Goal: Task Accomplishment & Management: Manage account settings

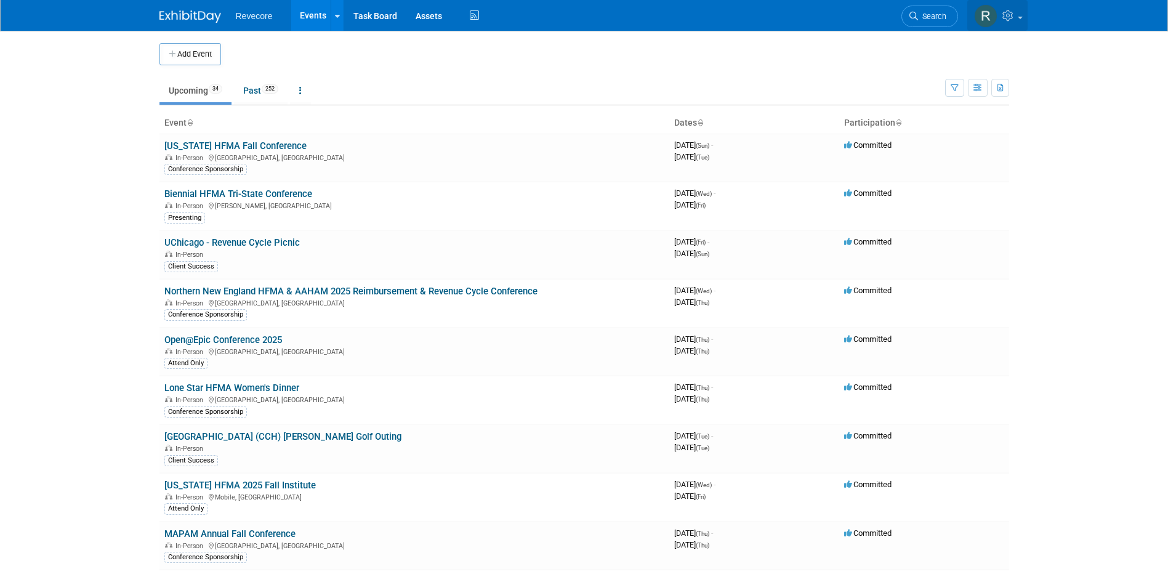
click at [1010, 20] on icon at bounding box center [1010, 15] width 14 height 11
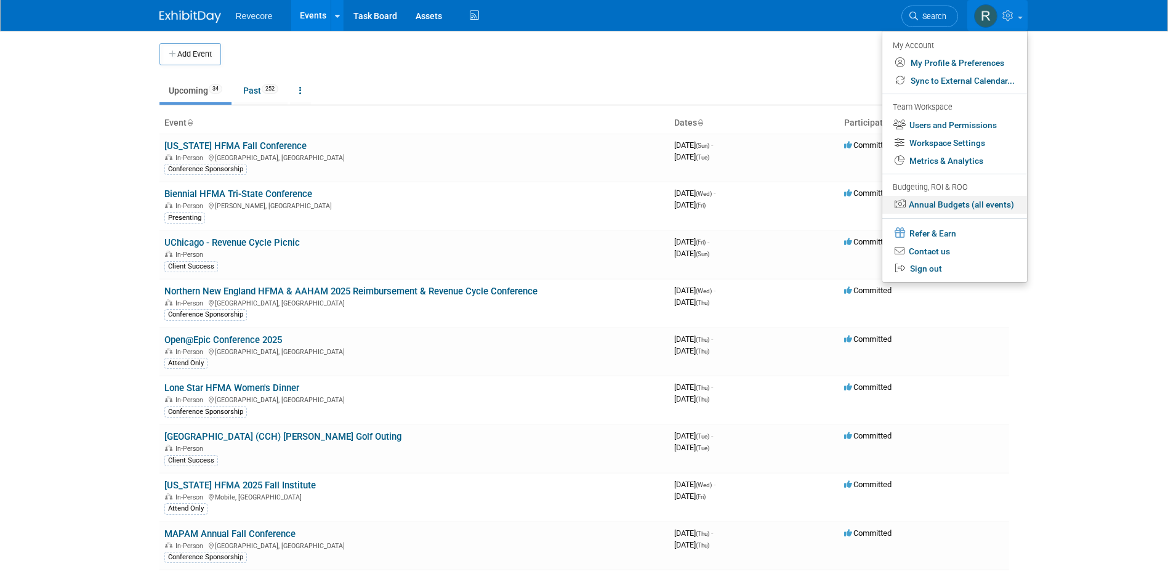
click at [991, 203] on link "Annual Budgets (all events)" at bounding box center [955, 205] width 145 height 18
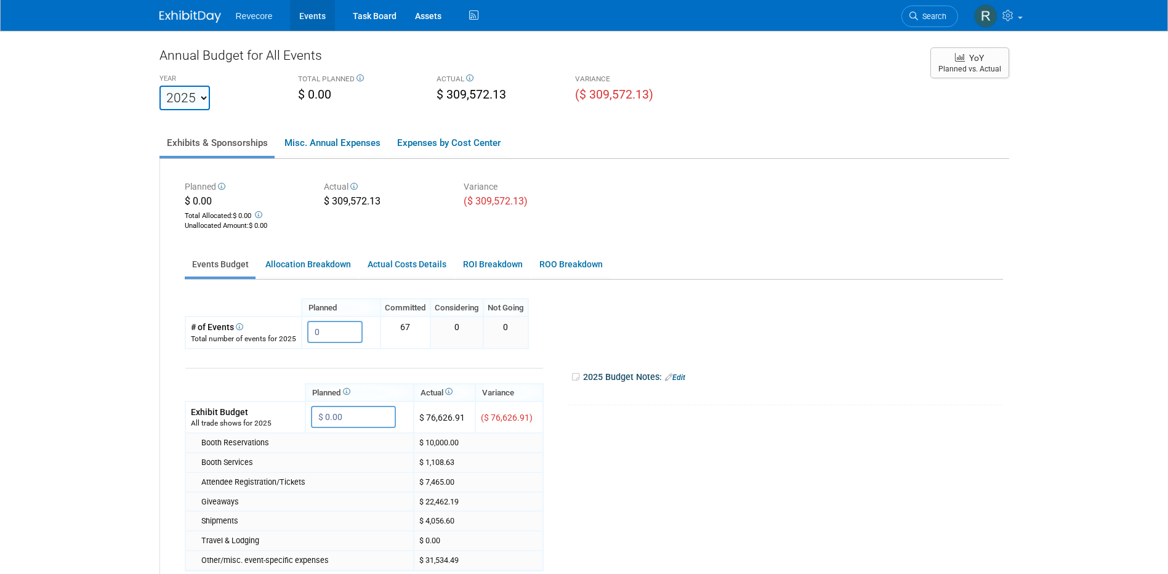
click at [306, 14] on link "Events" at bounding box center [312, 15] width 45 height 31
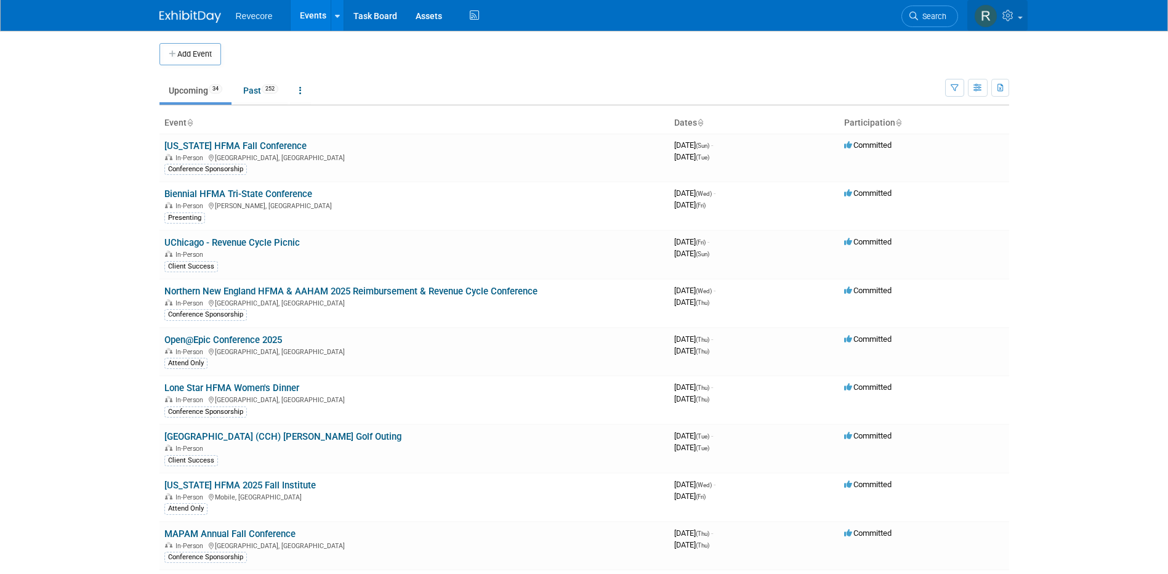
click at [1026, 9] on link at bounding box center [998, 15] width 60 height 31
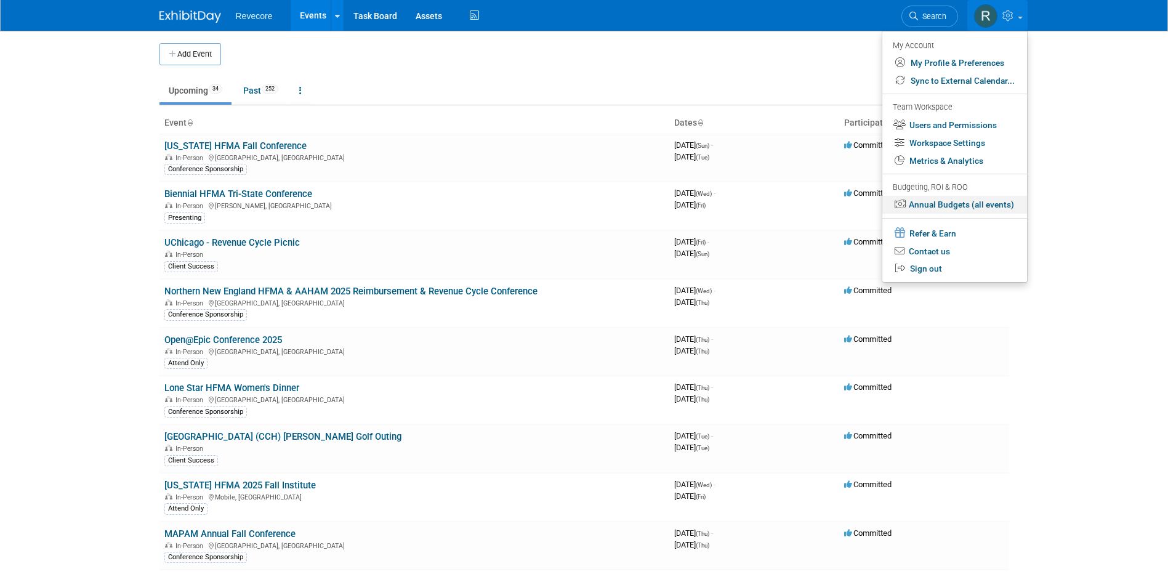
click at [997, 204] on link "Annual Budgets (all events)" at bounding box center [955, 205] width 145 height 18
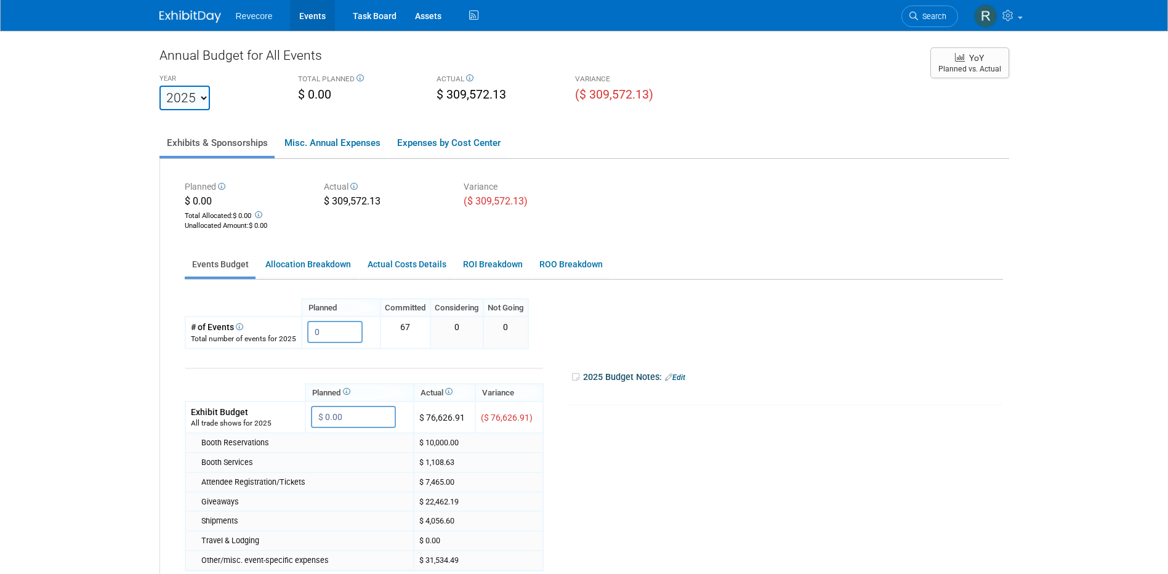
drag, startPoint x: 316, startPoint y: 22, endPoint x: 309, endPoint y: 34, distance: 14.6
click at [316, 22] on link "Events" at bounding box center [312, 15] width 45 height 31
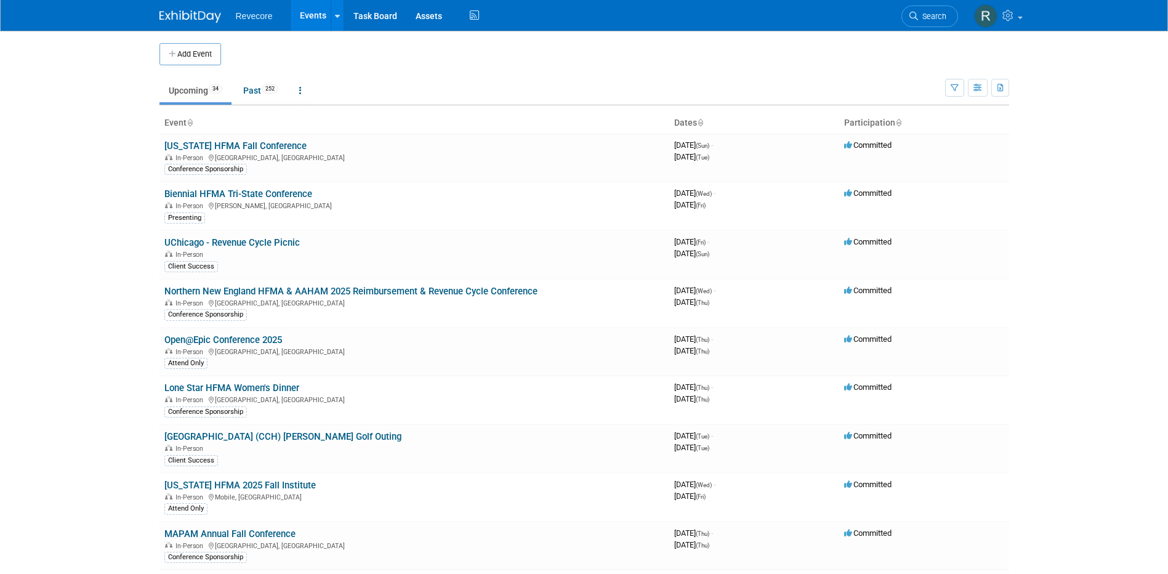
click at [115, 171] on body "Revecore Events Add Event Bulk Upload Events Shareable Event Boards Recently Vi…" at bounding box center [584, 287] width 1168 height 574
click at [227, 484] on link "[US_STATE] HFMA 2025 Fall Institute" at bounding box center [240, 485] width 152 height 11
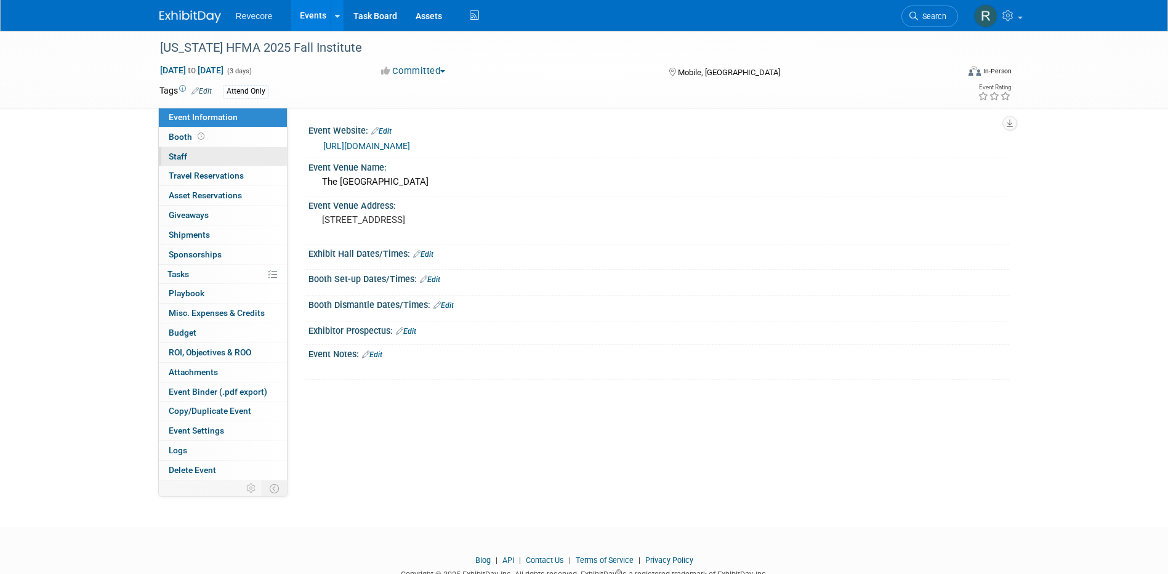
click at [224, 150] on link "0 Staff 0" at bounding box center [223, 156] width 128 height 19
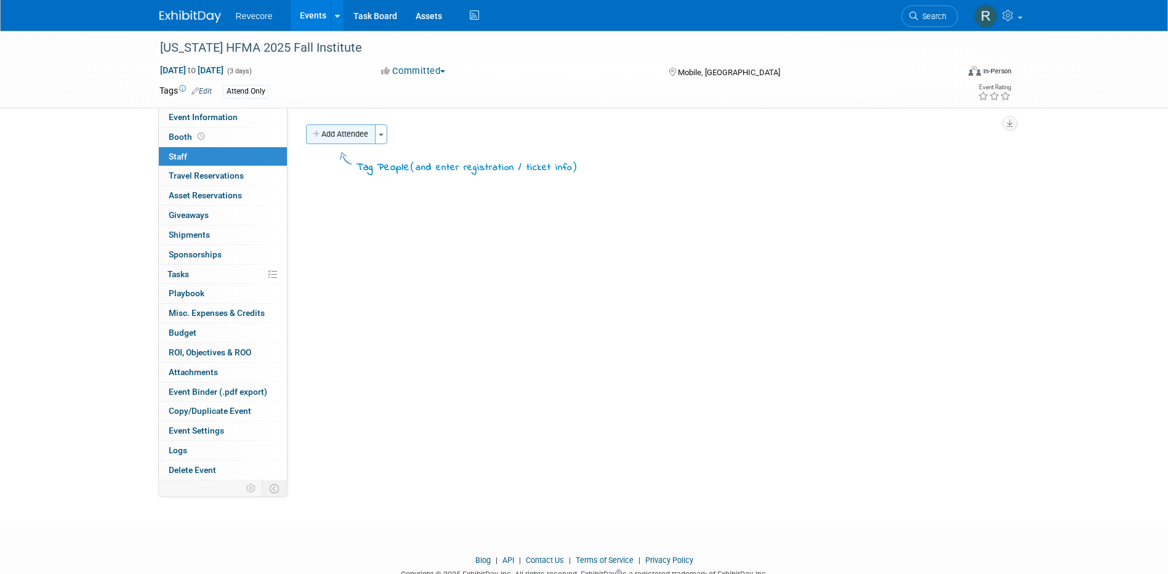
click at [319, 128] on button "Add Attendee" at bounding box center [341, 134] width 70 height 20
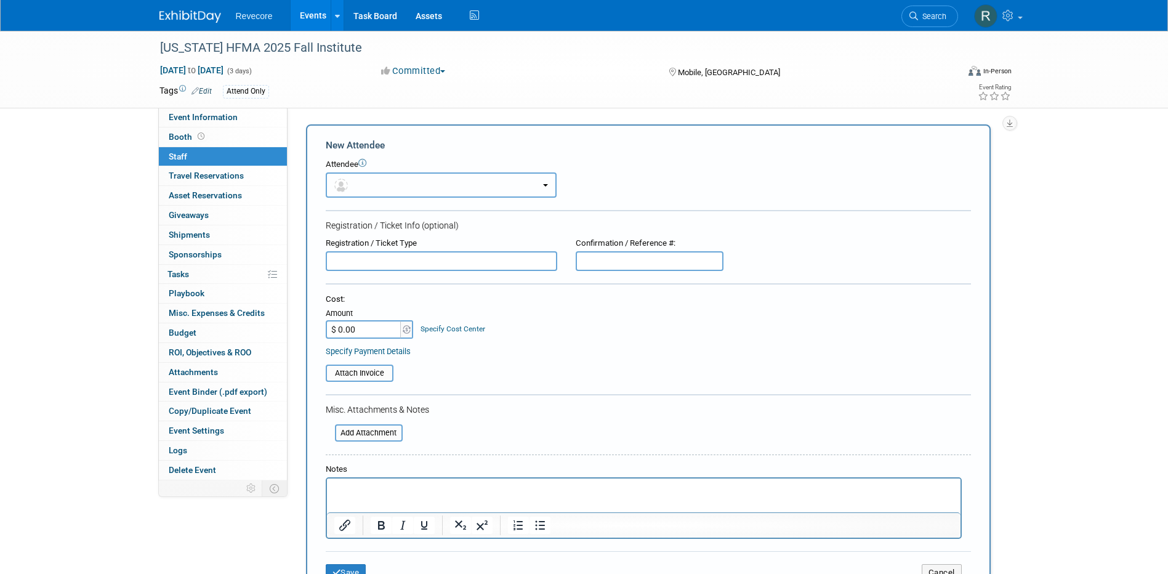
click at [342, 187] on img "button" at bounding box center [341, 186] width 14 height 14
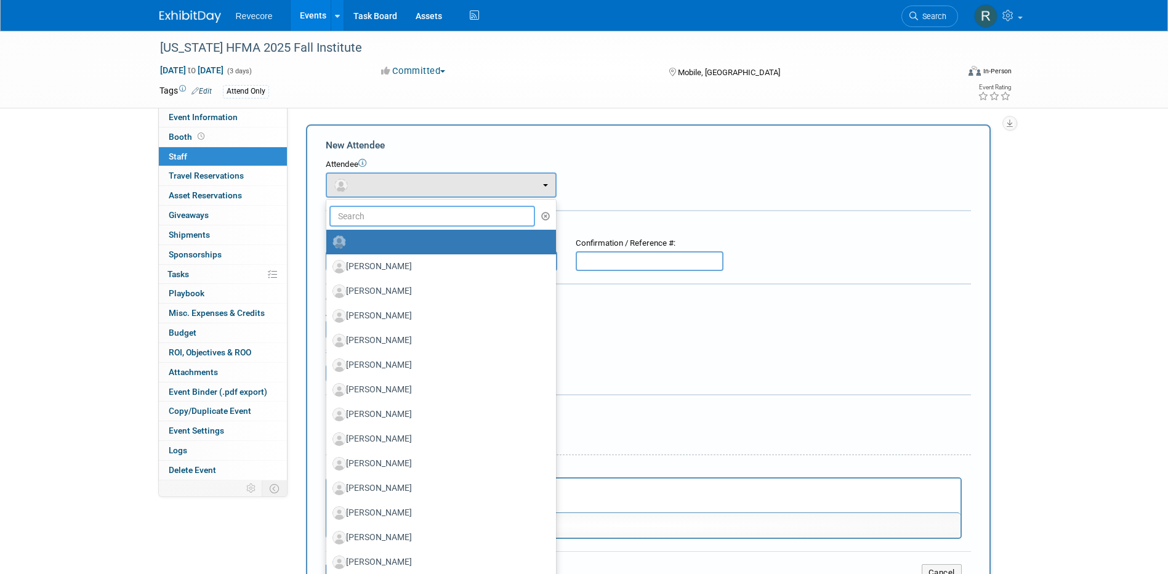
click at [370, 224] on input "text" at bounding box center [433, 216] width 206 height 21
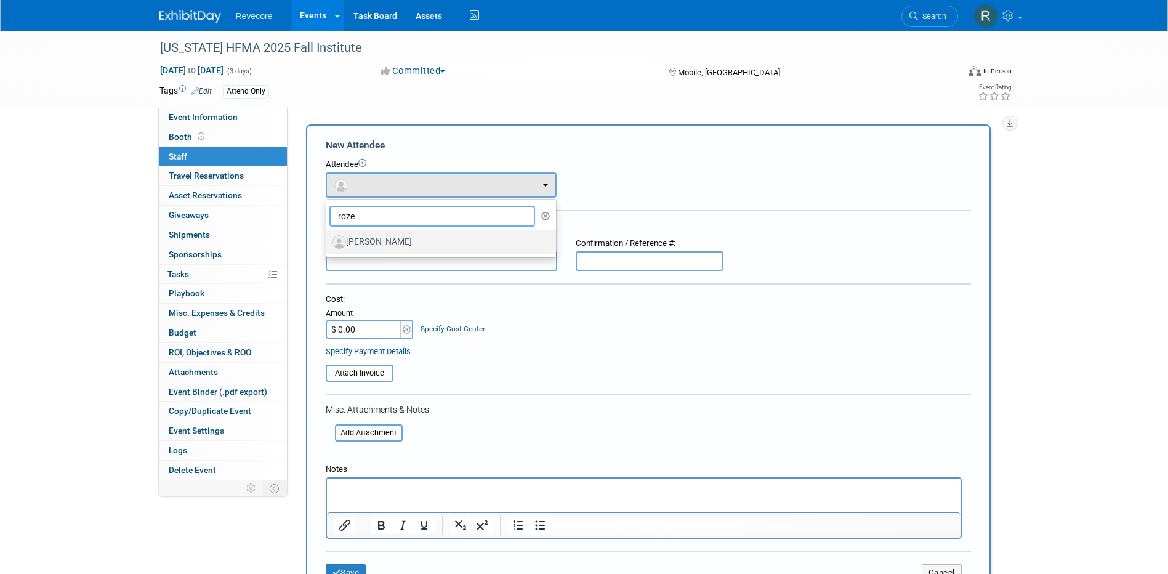
type input "roze"
click at [375, 243] on label "Roze Seale" at bounding box center [438, 242] width 211 height 20
click at [328, 243] on input "Roze Seale" at bounding box center [324, 241] width 8 height 8
select select "cffedfa3-9255-4c9f-a63d-81c60be3fdac"
select select "4"
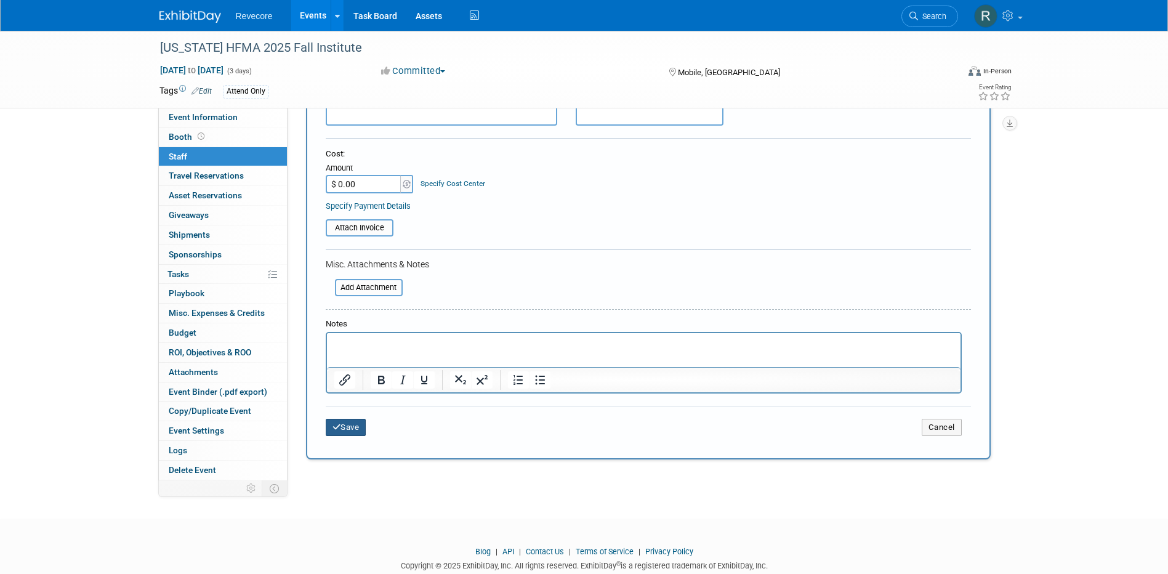
click at [361, 428] on button "Save" at bounding box center [346, 427] width 41 height 17
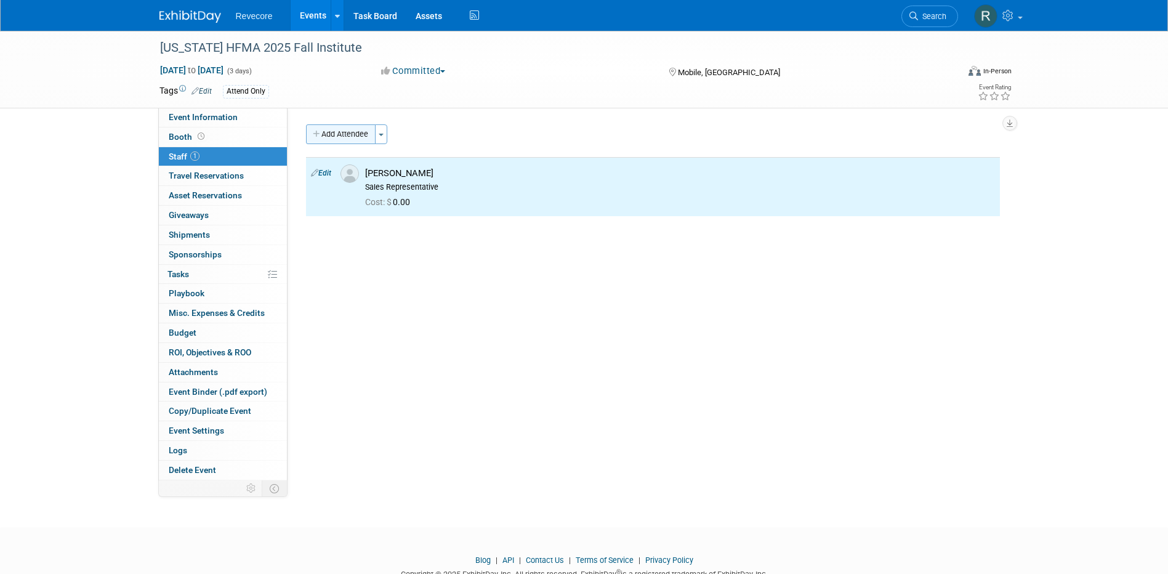
click at [345, 132] on button "Add Attendee" at bounding box center [341, 134] width 70 height 20
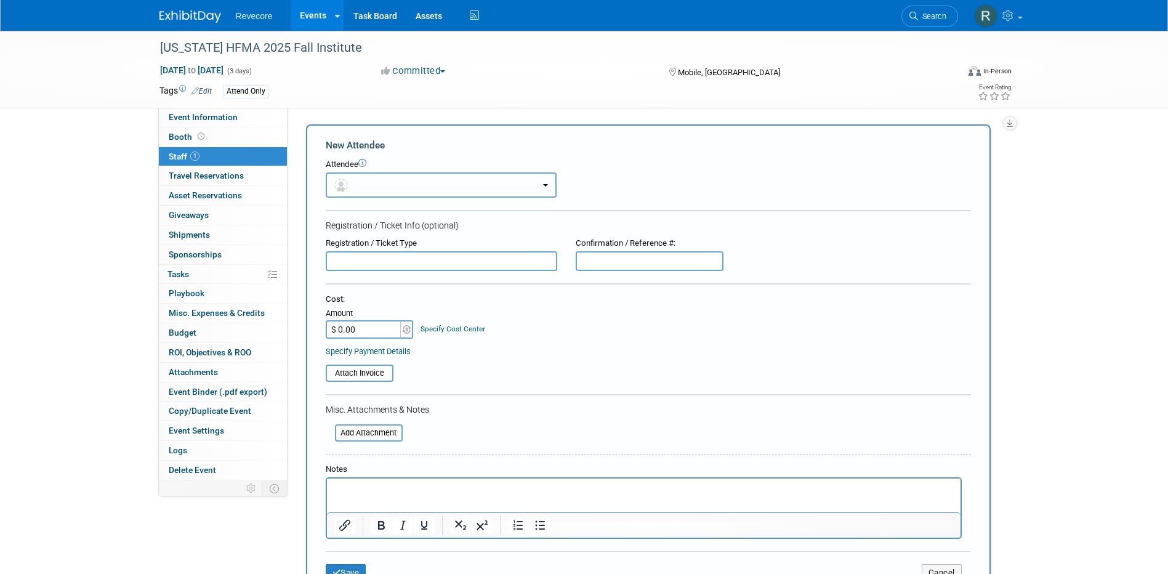
click at [370, 174] on button "button" at bounding box center [441, 184] width 231 height 25
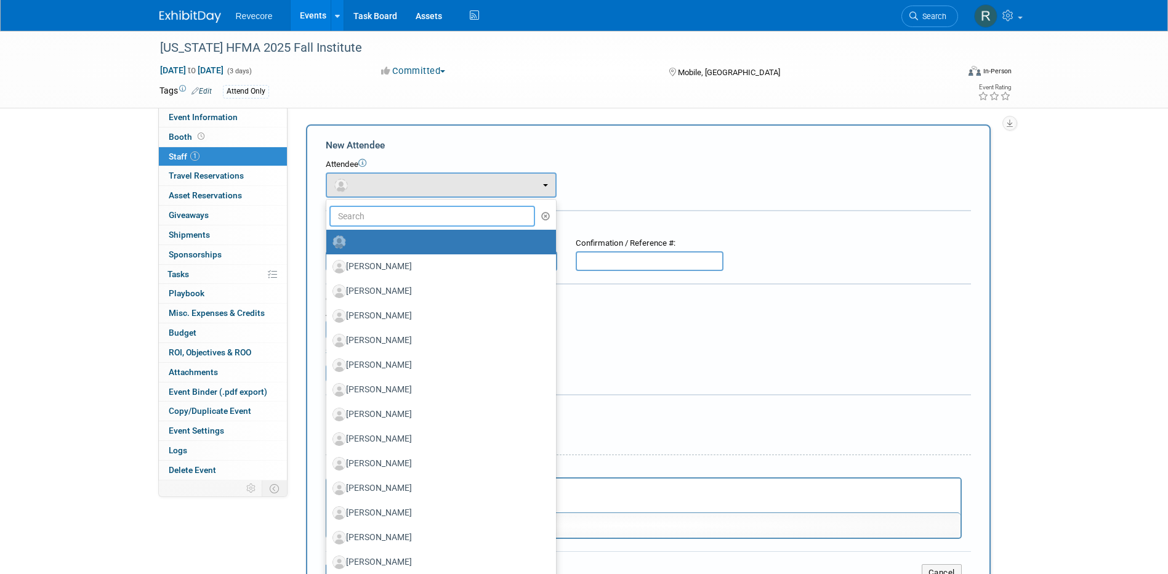
click at [381, 221] on input "text" at bounding box center [433, 216] width 206 height 21
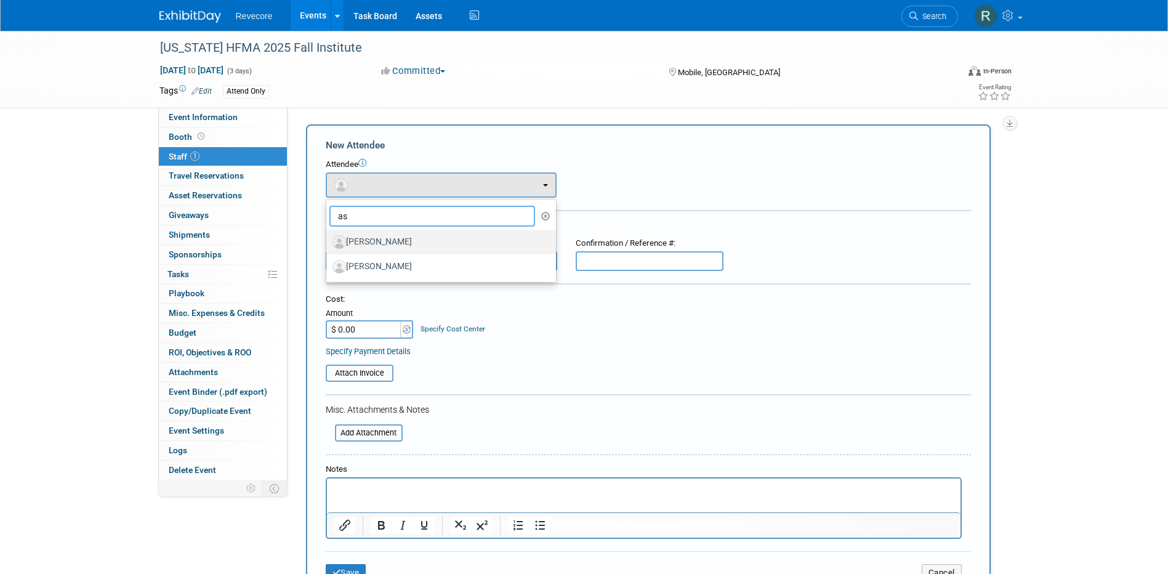
type input "as"
click at [401, 246] on label "Ashley Sanders" at bounding box center [438, 242] width 211 height 20
click at [328, 245] on input "Ashley Sanders" at bounding box center [324, 241] width 8 height 8
select select "5fca0fdb-8a4f-4b23-94ef-0cacda61f315"
select select "4"
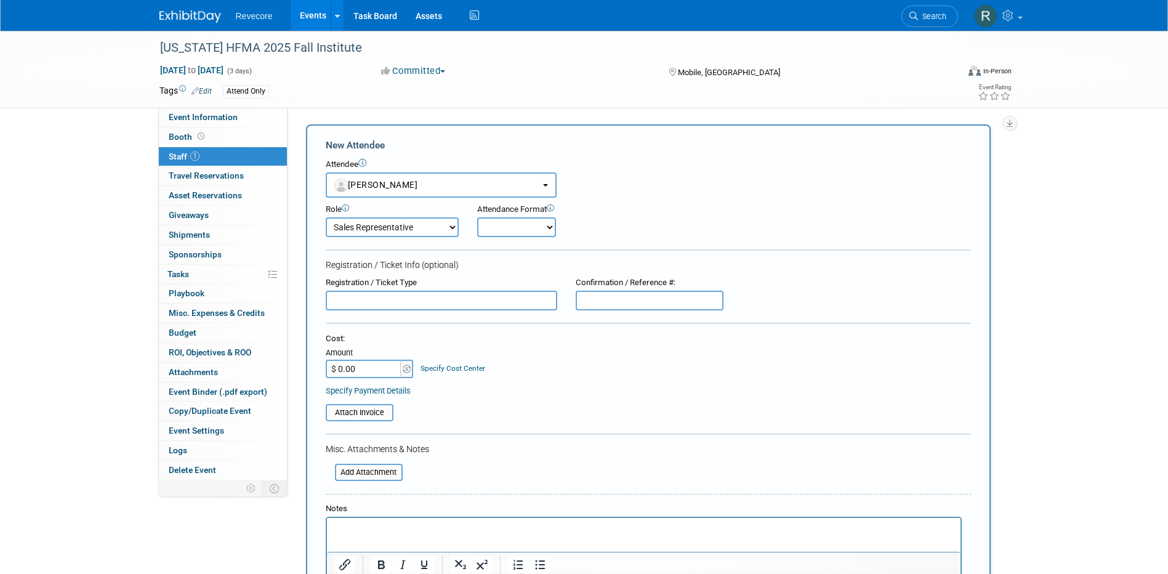
click at [358, 370] on input "$ 0.00" at bounding box center [364, 369] width 77 height 18
type input "$ 399.00"
click at [564, 370] on div "Cost: Amount $ 399.00 Specify Cost Center Cost Center -- Not Specified --" at bounding box center [649, 355] width 646 height 45
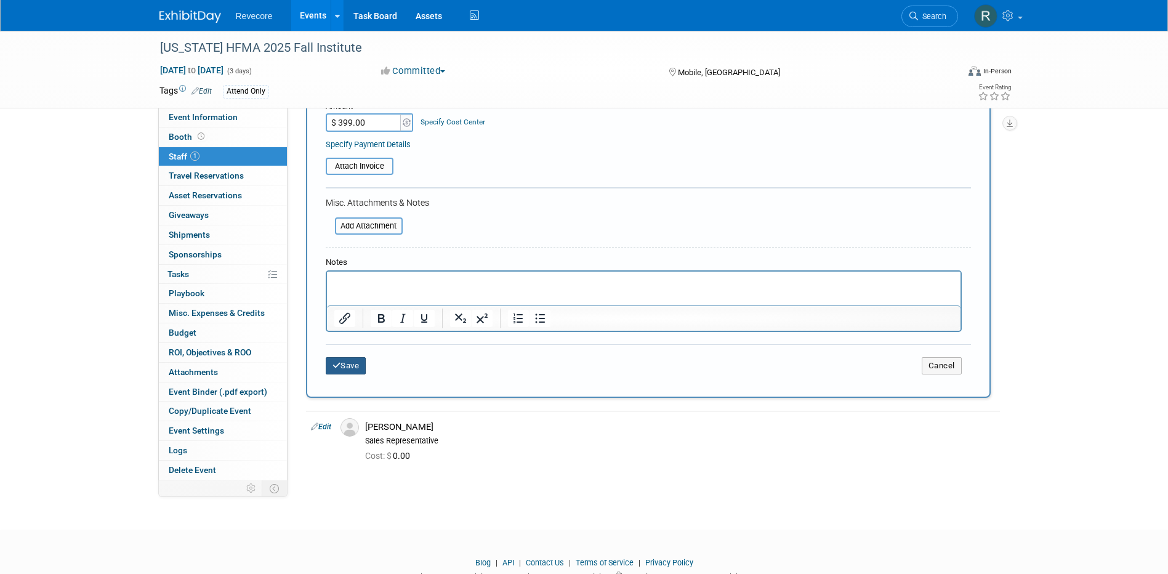
click at [332, 358] on button "Save" at bounding box center [346, 365] width 41 height 17
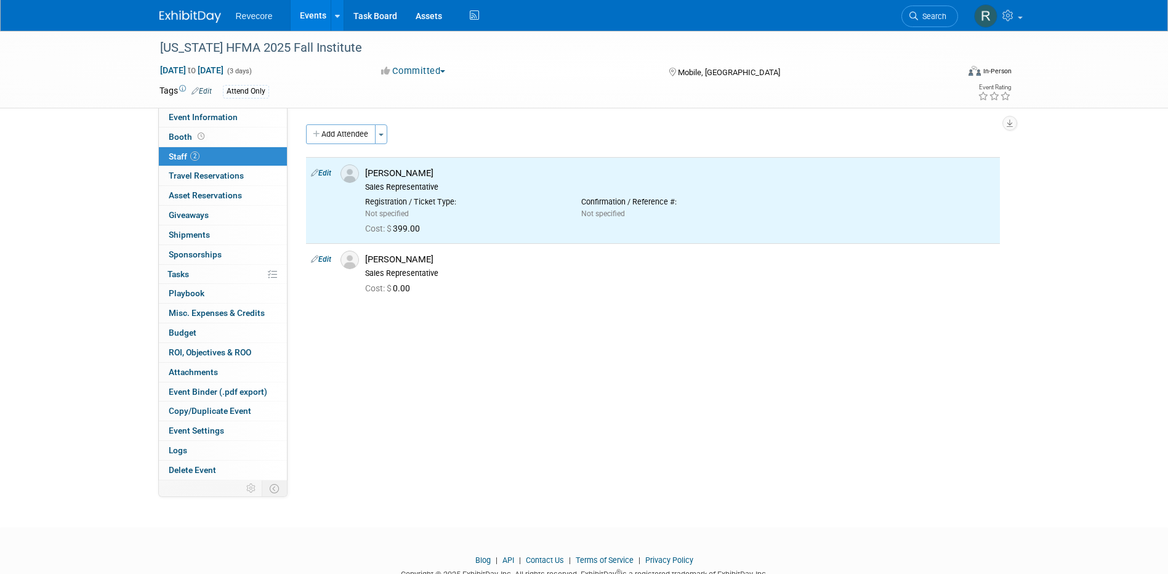
click at [324, 23] on link "Events" at bounding box center [313, 15] width 45 height 31
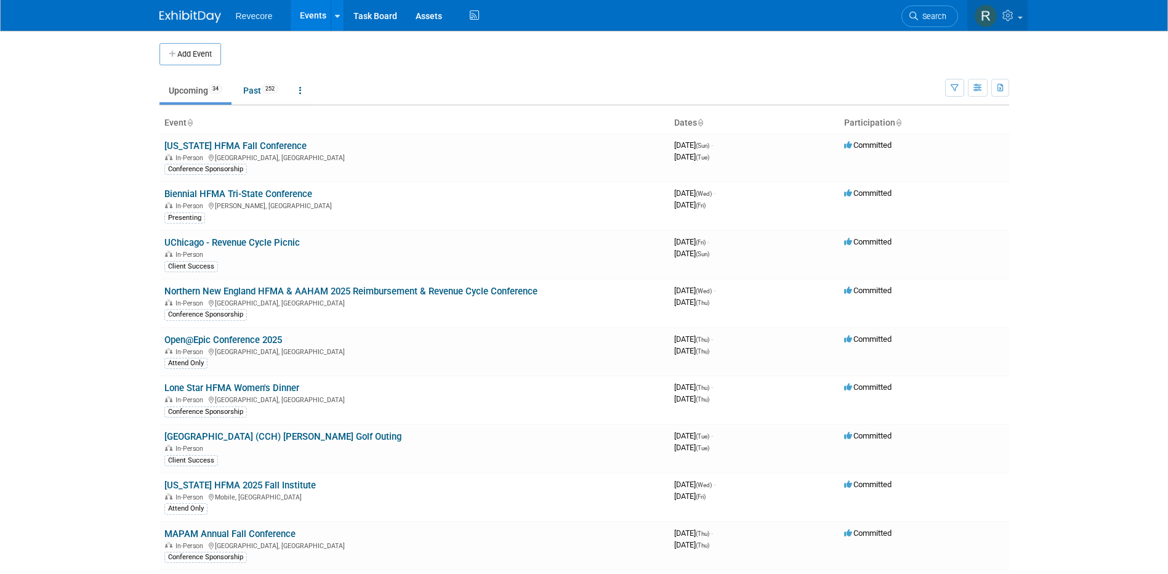
click at [1021, 20] on link at bounding box center [998, 15] width 60 height 31
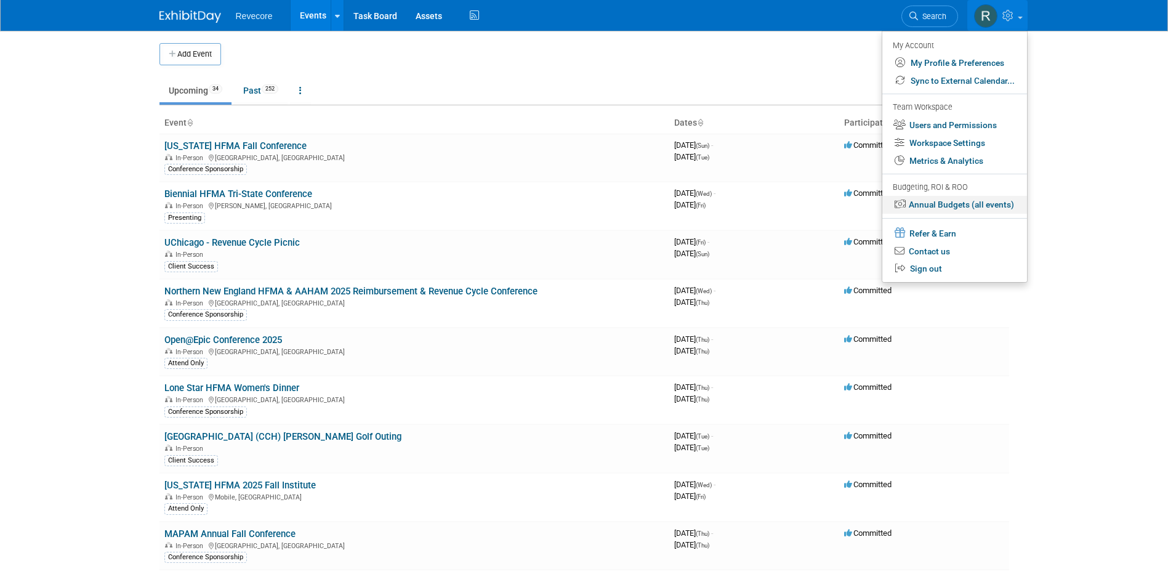
click at [1005, 204] on link "Annual Budgets (all events)" at bounding box center [955, 205] width 145 height 18
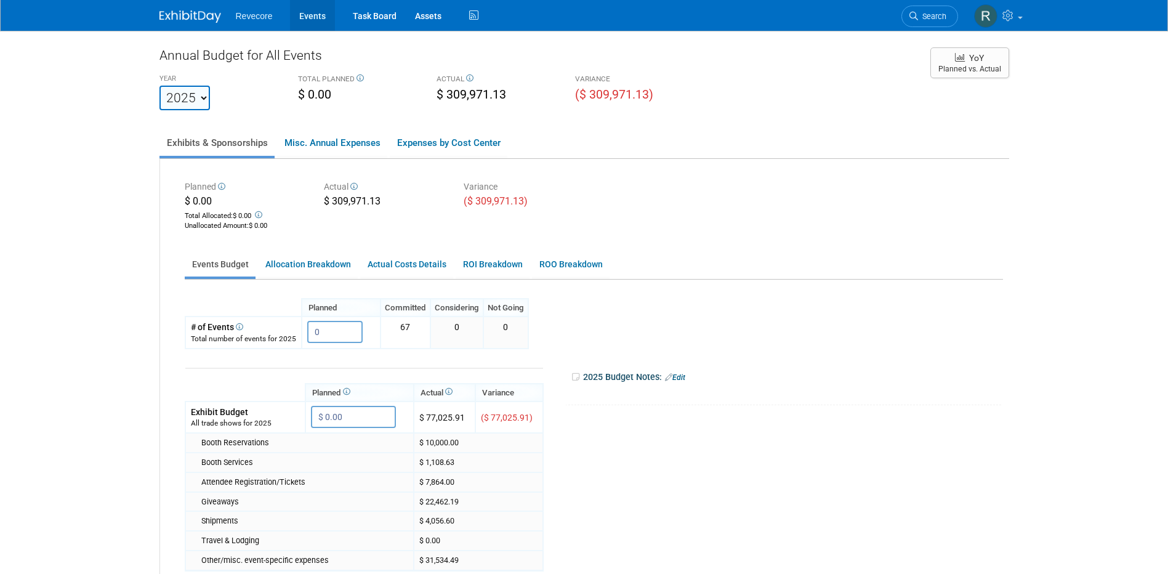
click at [301, 10] on link "Events" at bounding box center [312, 15] width 45 height 31
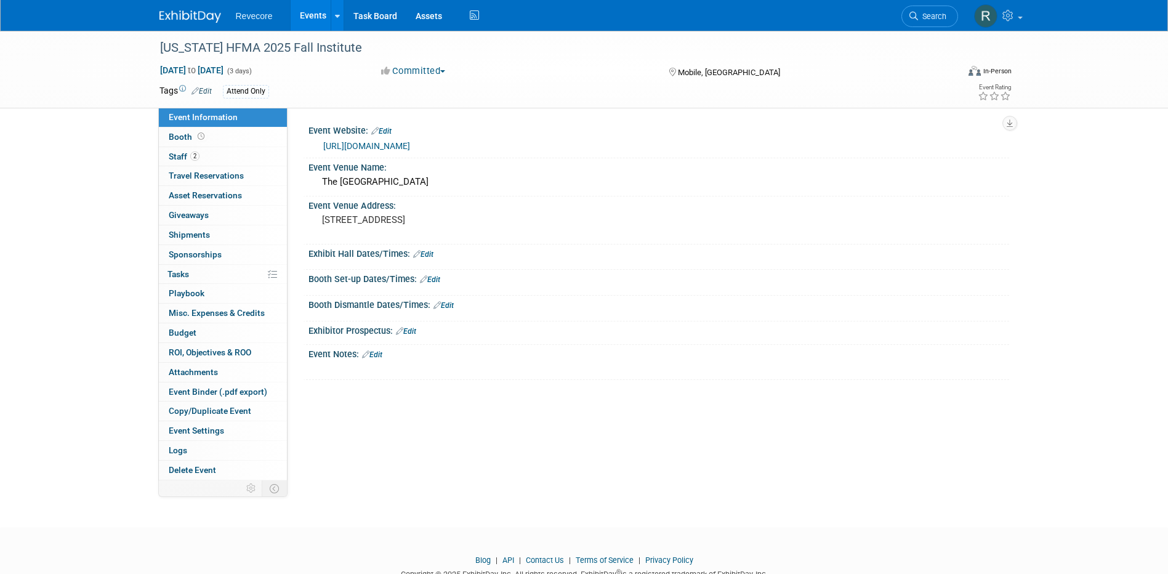
click at [309, 27] on link "Events" at bounding box center [313, 15] width 45 height 31
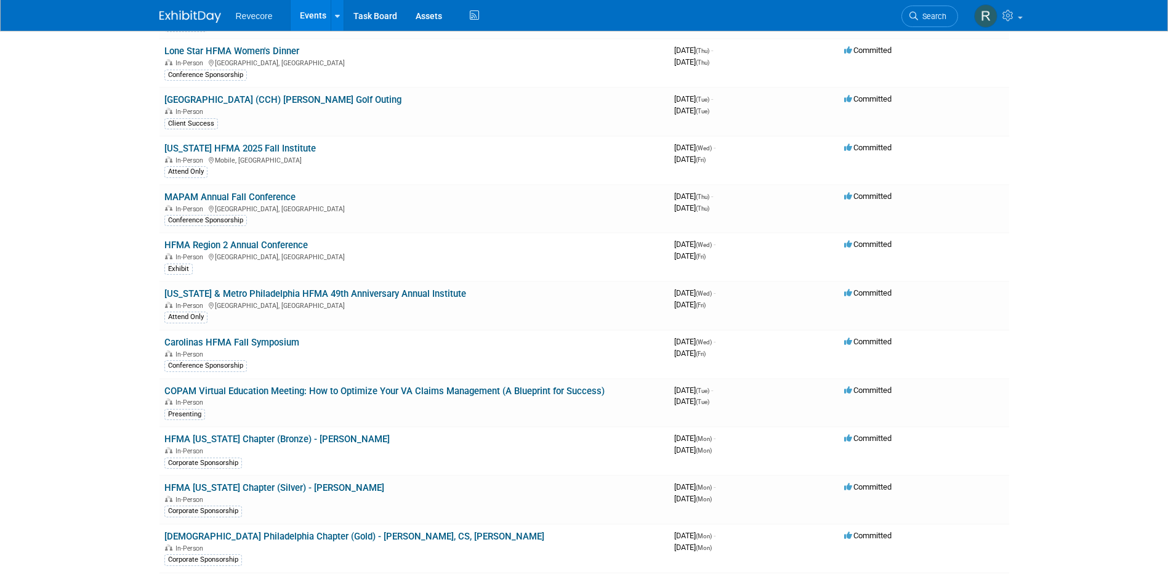
scroll to position [308, 0]
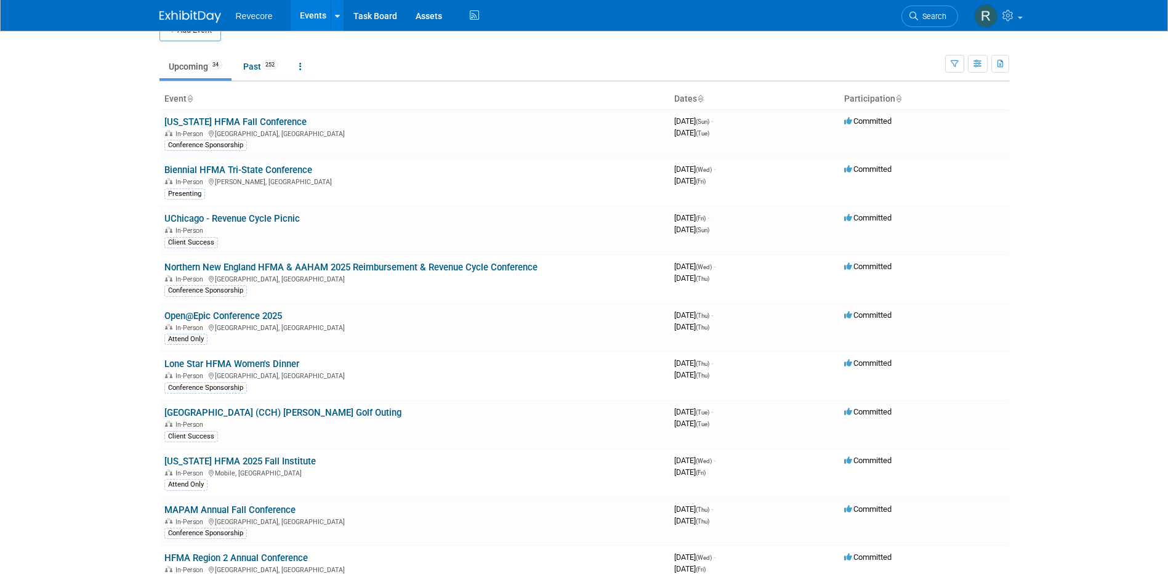
scroll to position [0, 0]
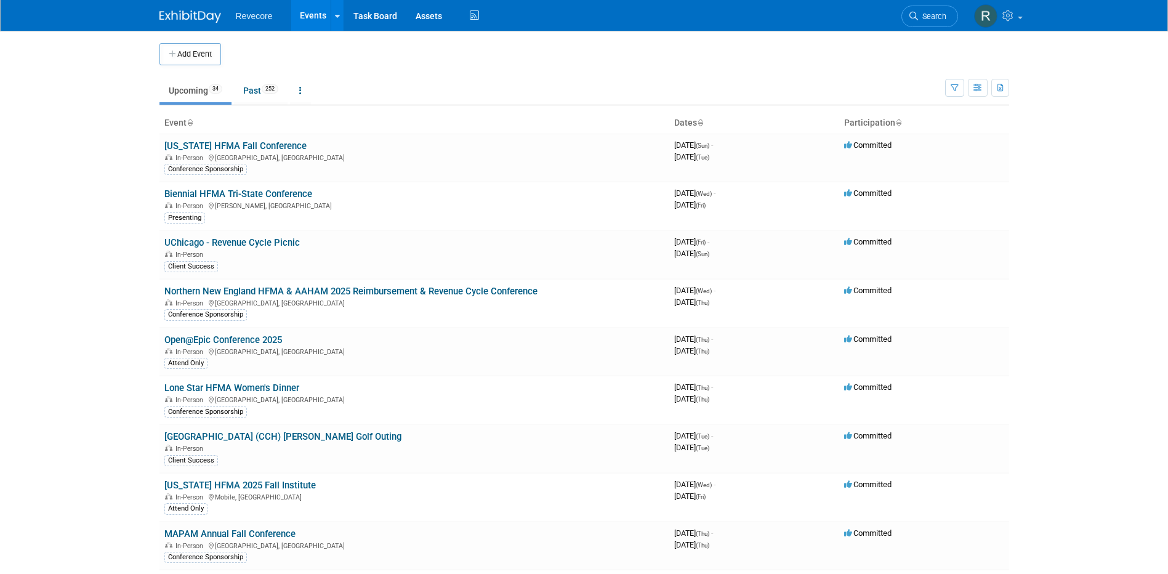
click at [85, 356] on body "Revecore Events Add Event Bulk Upload Events Shareable Event Boards Recently Vi…" at bounding box center [584, 287] width 1168 height 574
click at [202, 63] on button "Add Event" at bounding box center [191, 54] width 62 height 22
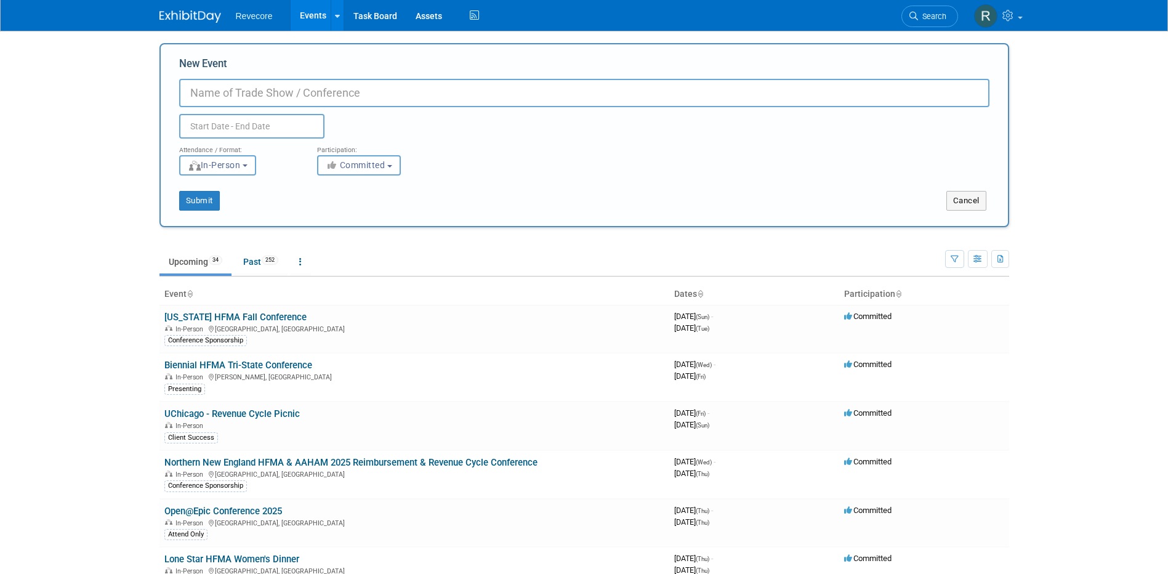
click at [402, 89] on input "New Event" at bounding box center [584, 93] width 811 height 28
paste input "First [US_STATE] HFMA Fall Summit"
type input "First [US_STATE] HFMA Fall Summit"
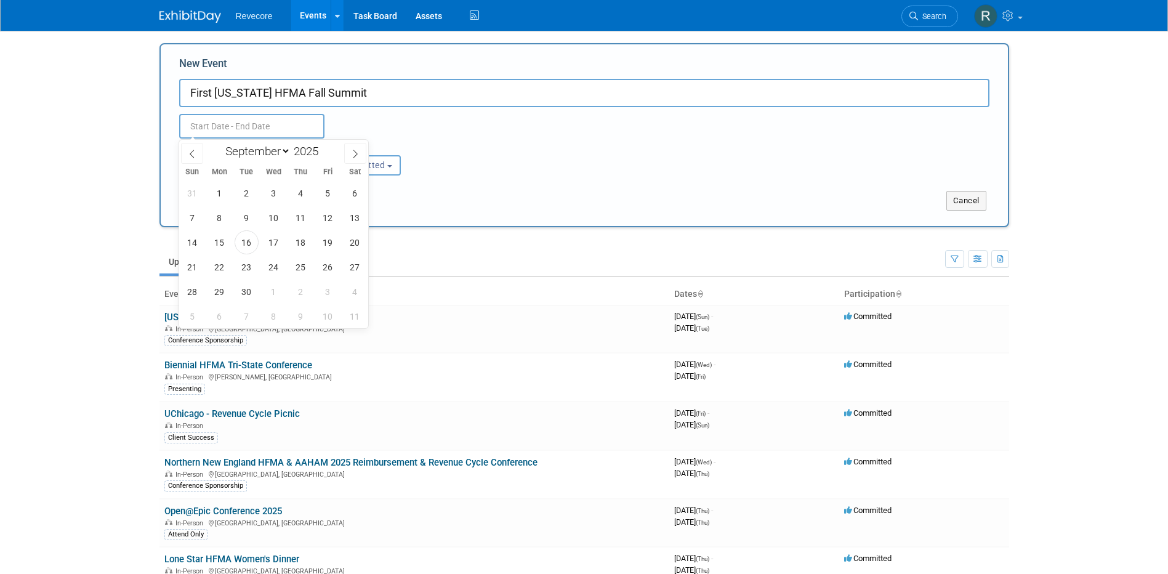
click at [238, 127] on input "text" at bounding box center [251, 126] width 145 height 25
click at [274, 149] on select "January February March April May June July August September October November De…" at bounding box center [255, 151] width 71 height 15
click at [220, 144] on select "January February March April May June July August September October November De…" at bounding box center [255, 151] width 71 height 15
click at [288, 152] on select "January February March April May June July August September October November De…" at bounding box center [255, 151] width 71 height 15
select select "9"
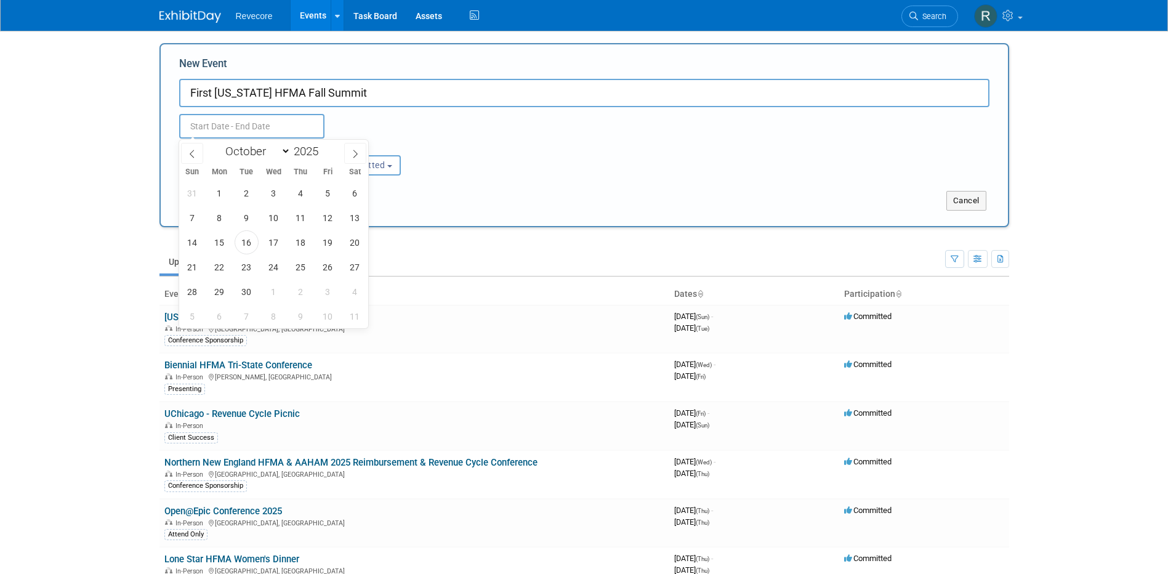
click at [220, 144] on select "January February March April May June July August September October November De…" at bounding box center [255, 151] width 71 height 15
click at [243, 293] on span "28" at bounding box center [247, 292] width 24 height 24
click at [267, 293] on span "29" at bounding box center [274, 292] width 24 height 24
type input "Oct 28, 2025 to Oct 29, 2025"
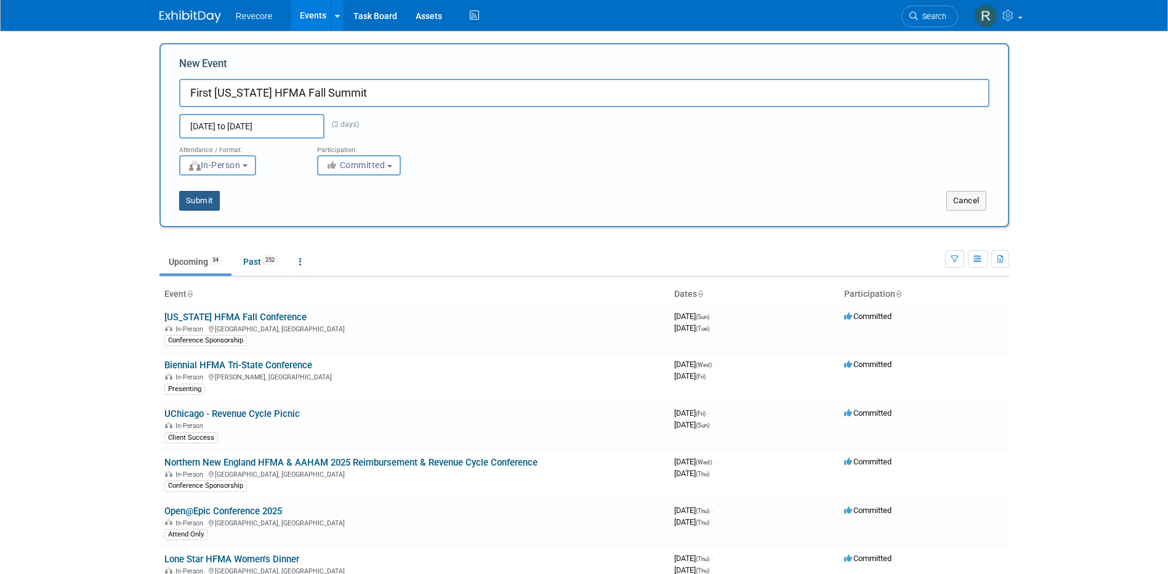
click at [190, 198] on button "Submit" at bounding box center [199, 201] width 41 height 20
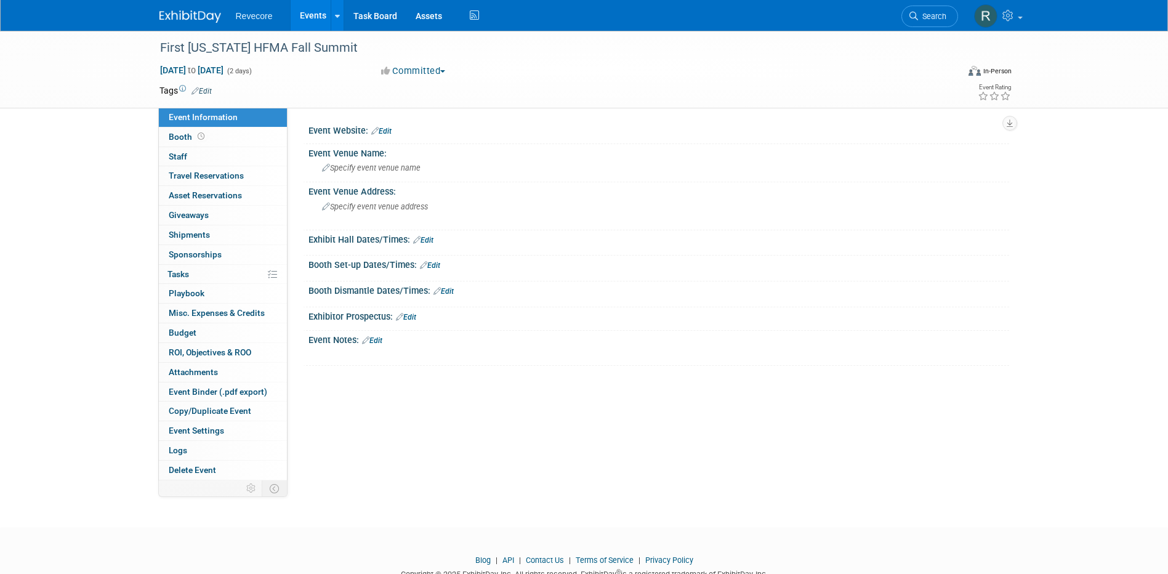
click at [207, 87] on link "Edit" at bounding box center [202, 91] width 20 height 9
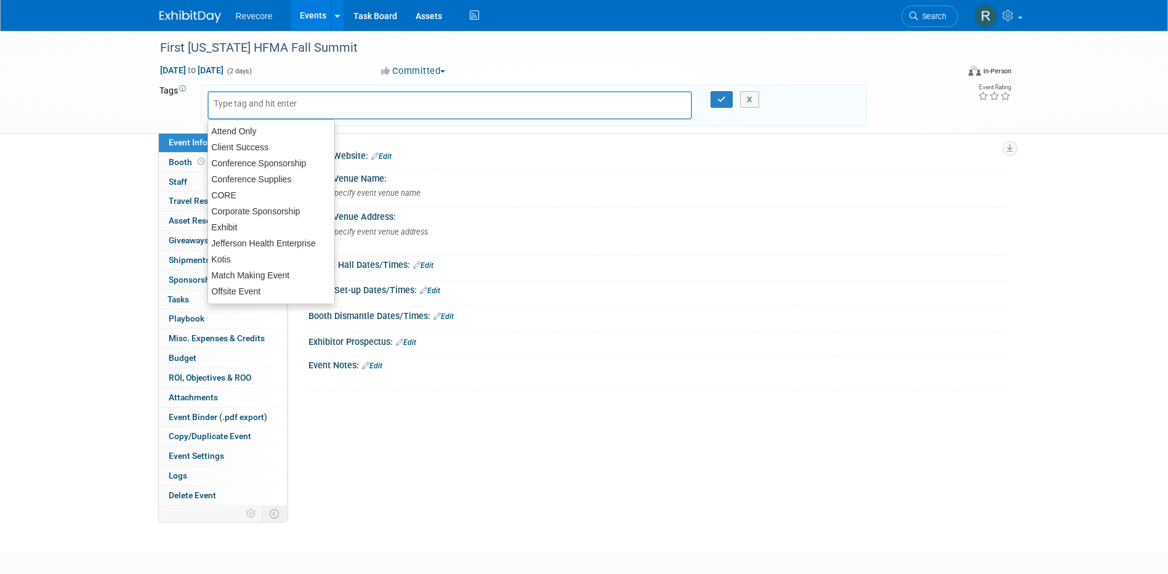
click at [239, 108] on input "text" at bounding box center [263, 103] width 99 height 12
click at [240, 126] on div "Attend Only" at bounding box center [272, 131] width 128 height 17
type input "Attend Only"
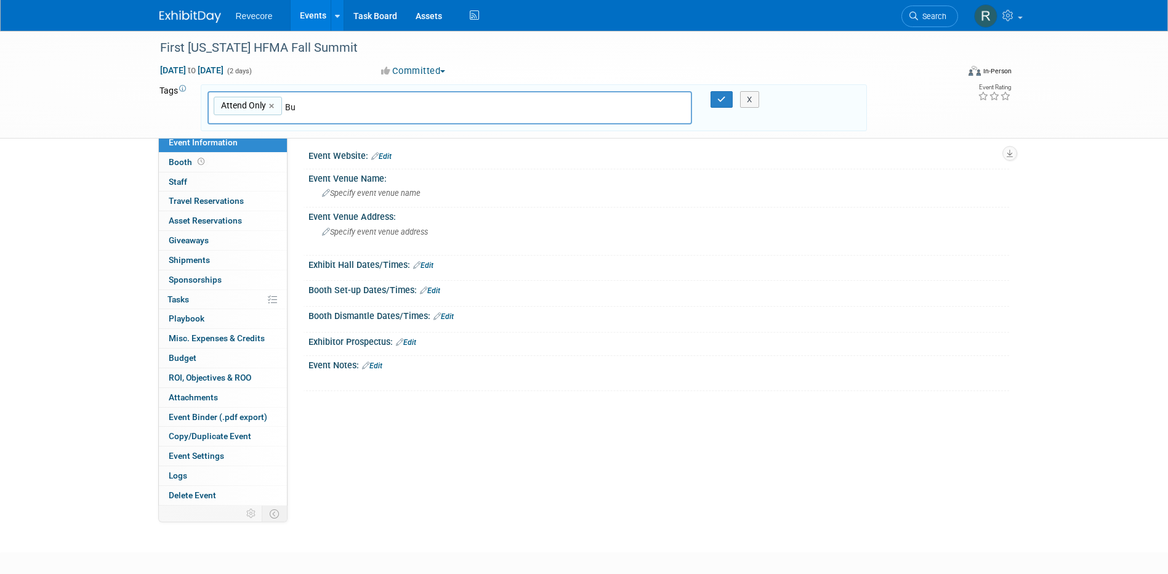
type input "B"
type input "CEO Dinner"
click at [730, 102] on div "X" at bounding box center [755, 99] width 56 height 17
click at [719, 102] on icon "button" at bounding box center [722, 99] width 9 height 8
type input "Attend Only,CEO Dinner"
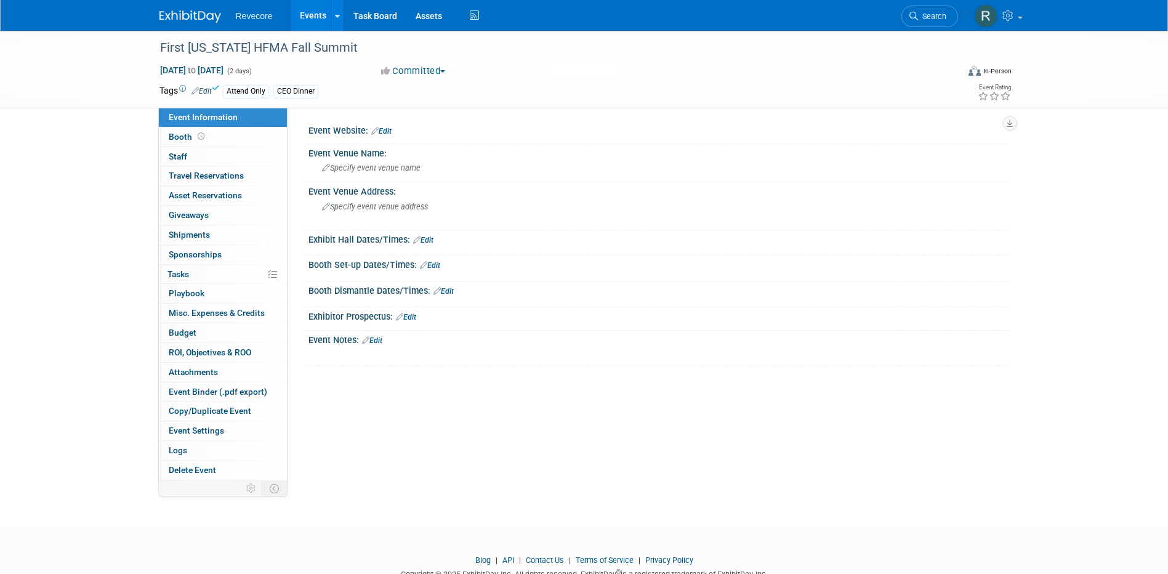
click at [305, 18] on link "Events" at bounding box center [313, 15] width 45 height 31
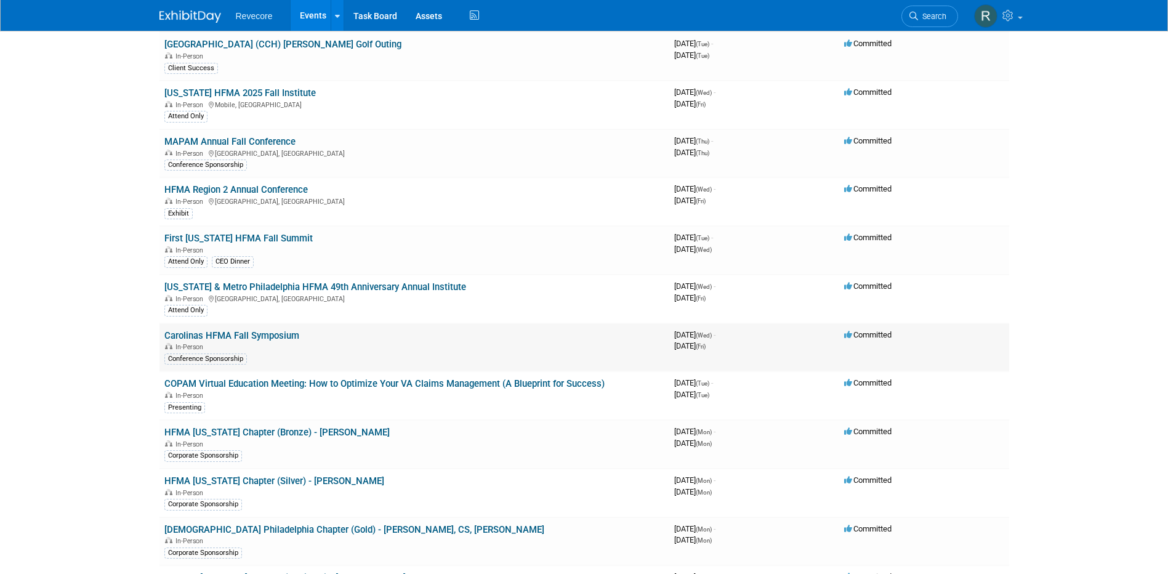
scroll to position [431, 0]
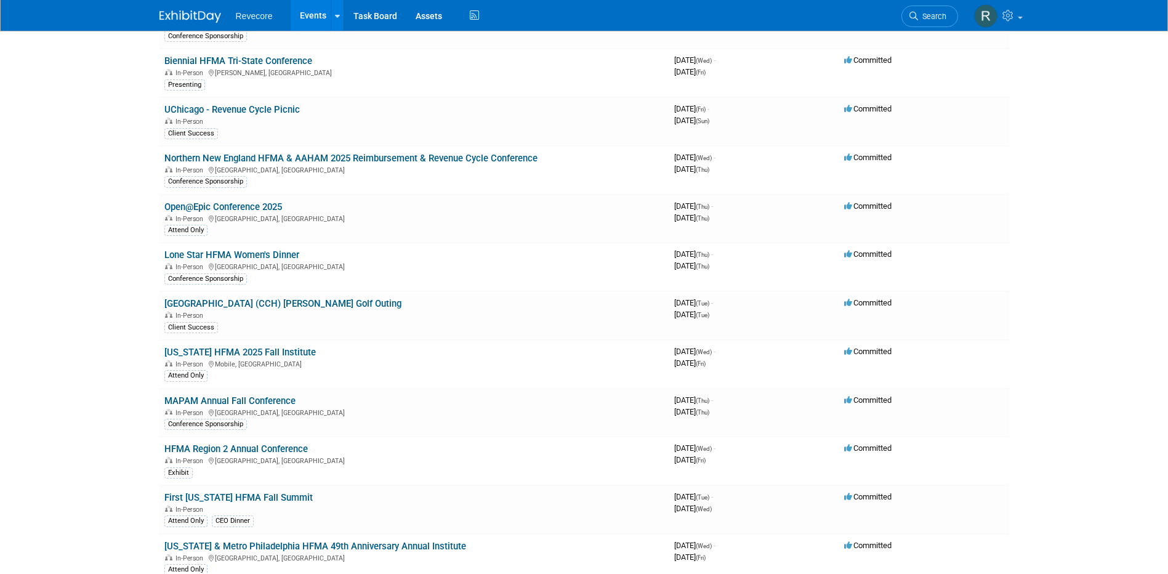
scroll to position [185, 0]
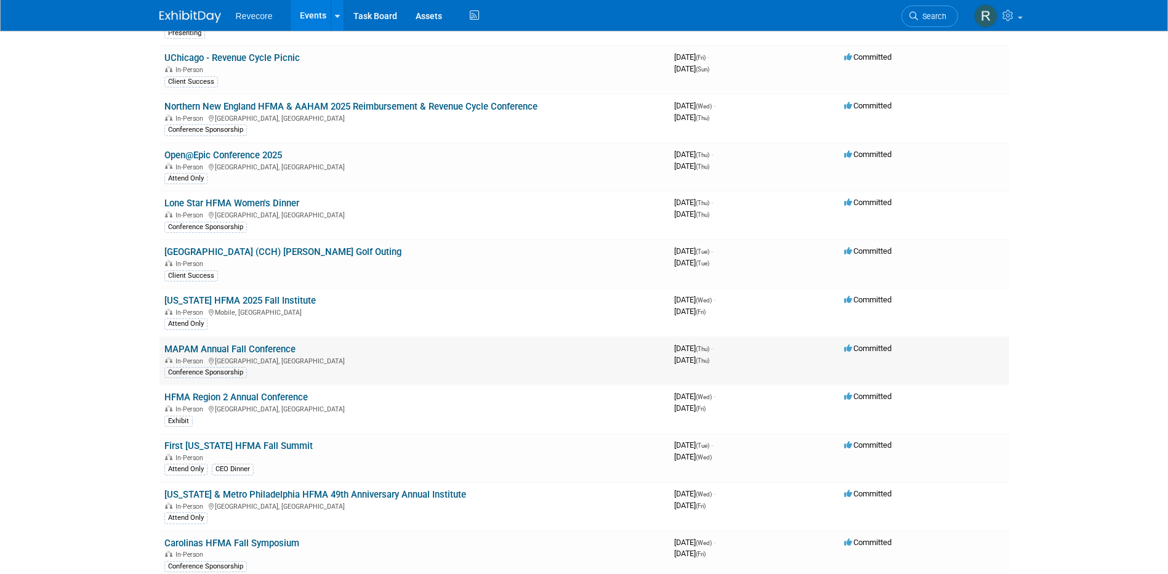
click at [239, 350] on link "MAPAM Annual Fall Conference" at bounding box center [229, 349] width 131 height 11
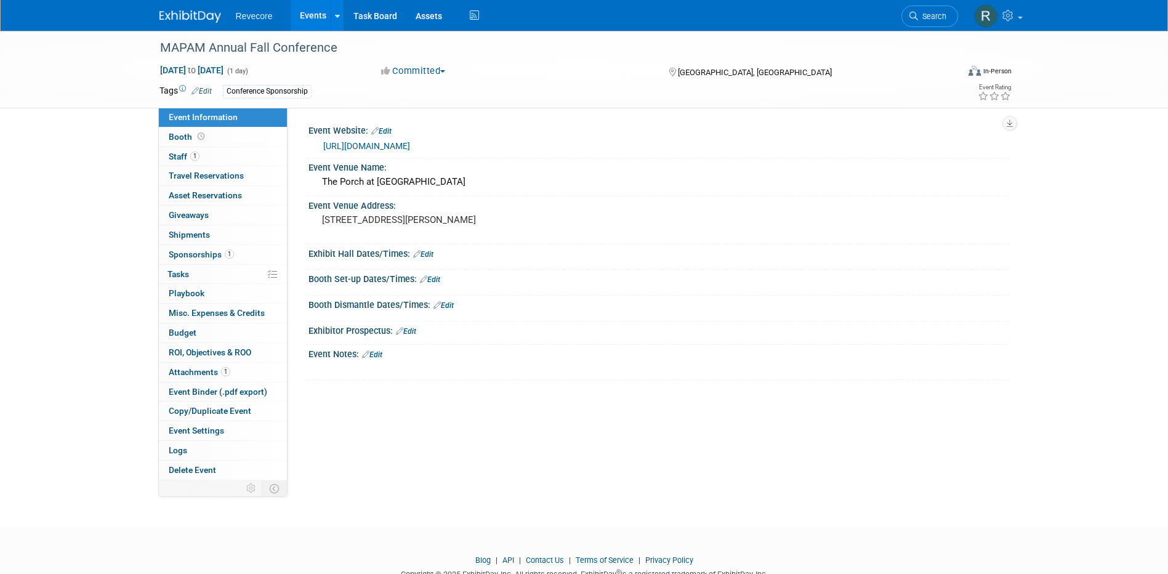
click at [315, 10] on link "Events" at bounding box center [313, 15] width 45 height 31
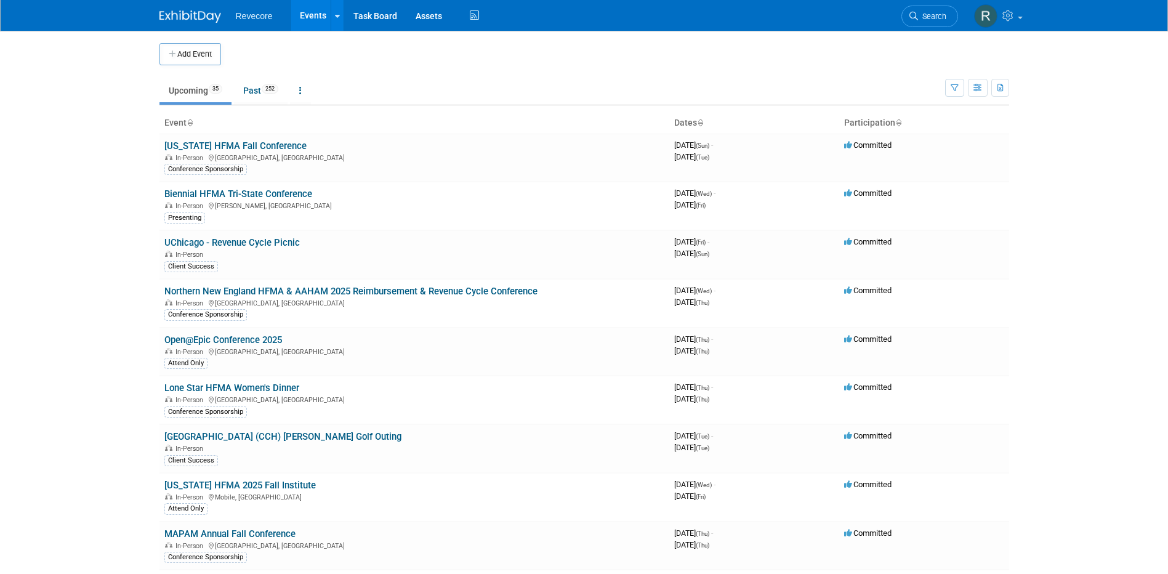
click at [108, 357] on body "Revecore Events Add Event Bulk Upload Events Shareable Event Boards Recently Vi…" at bounding box center [584, 287] width 1168 height 574
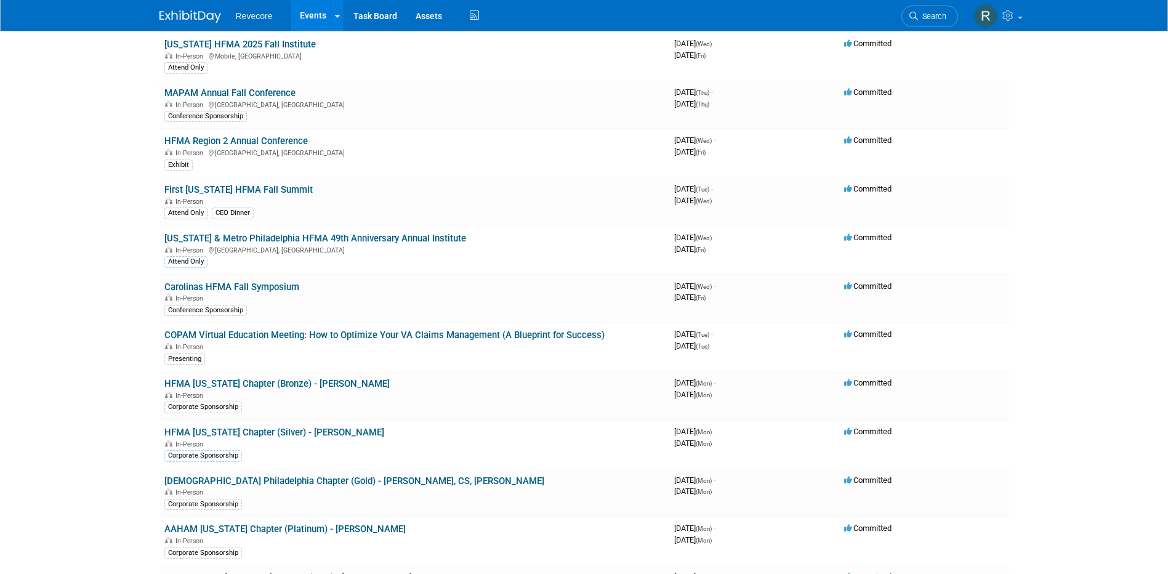
drag, startPoint x: 242, startPoint y: 286, endPoint x: 256, endPoint y: 285, distance: 13.7
click at [242, 286] on link "Carolinas HFMA Fall Symposium" at bounding box center [231, 286] width 135 height 11
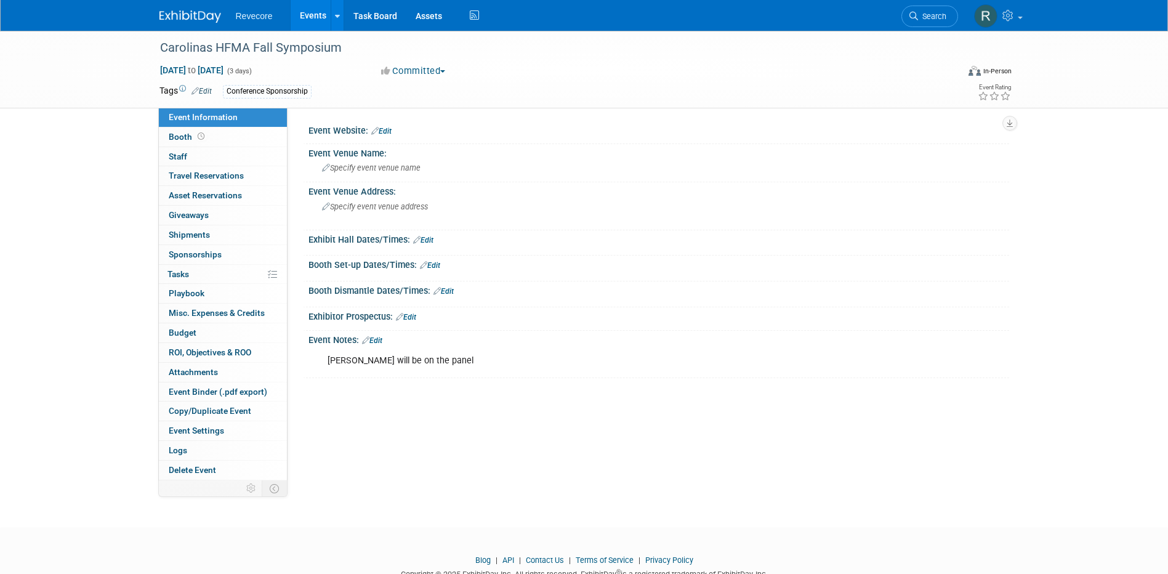
click at [301, 26] on link "Events" at bounding box center [313, 15] width 45 height 31
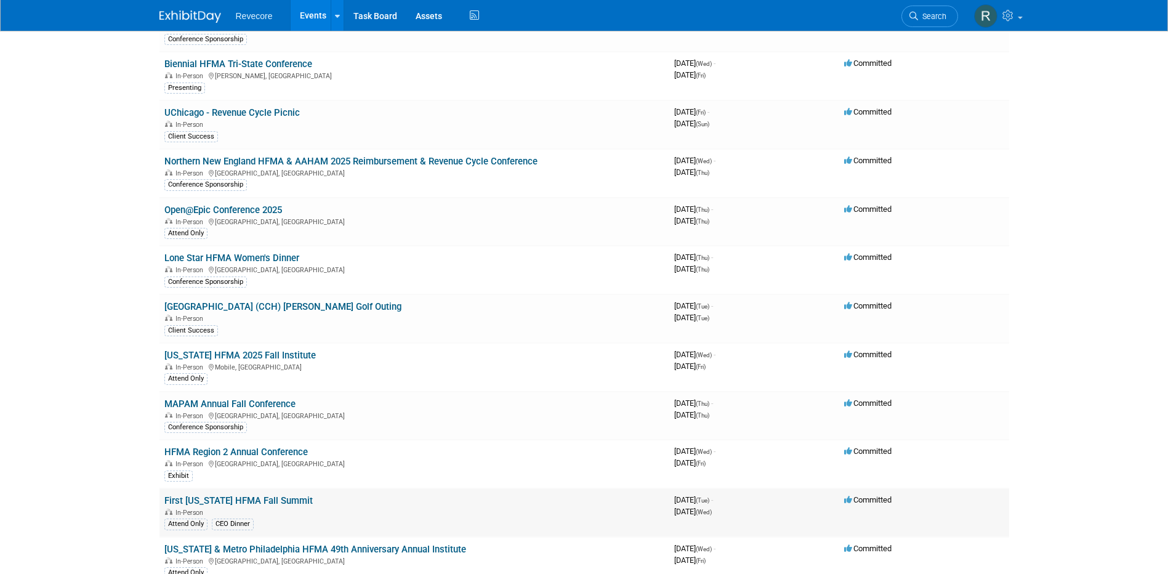
scroll to position [123, 0]
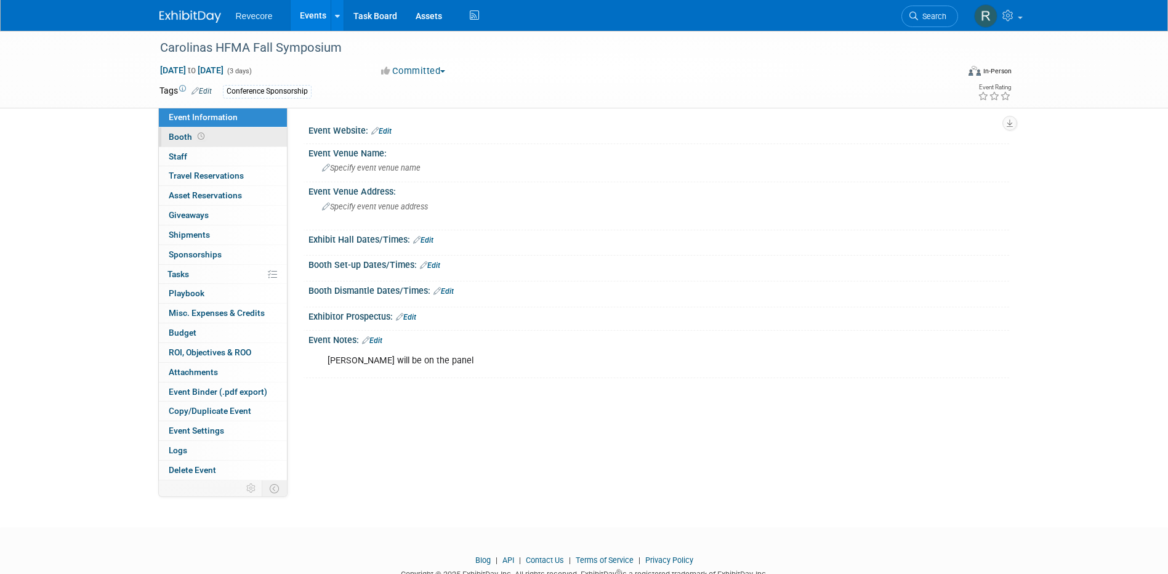
click at [235, 131] on link "Booth" at bounding box center [223, 137] width 128 height 19
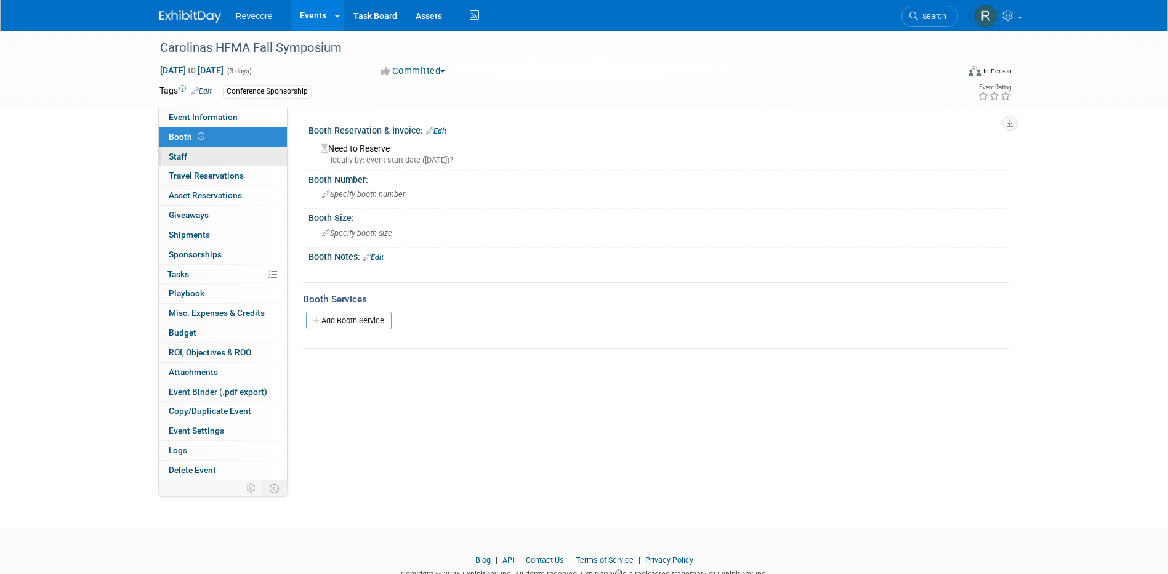
click at [231, 151] on link "0 Staff 0" at bounding box center [223, 156] width 128 height 19
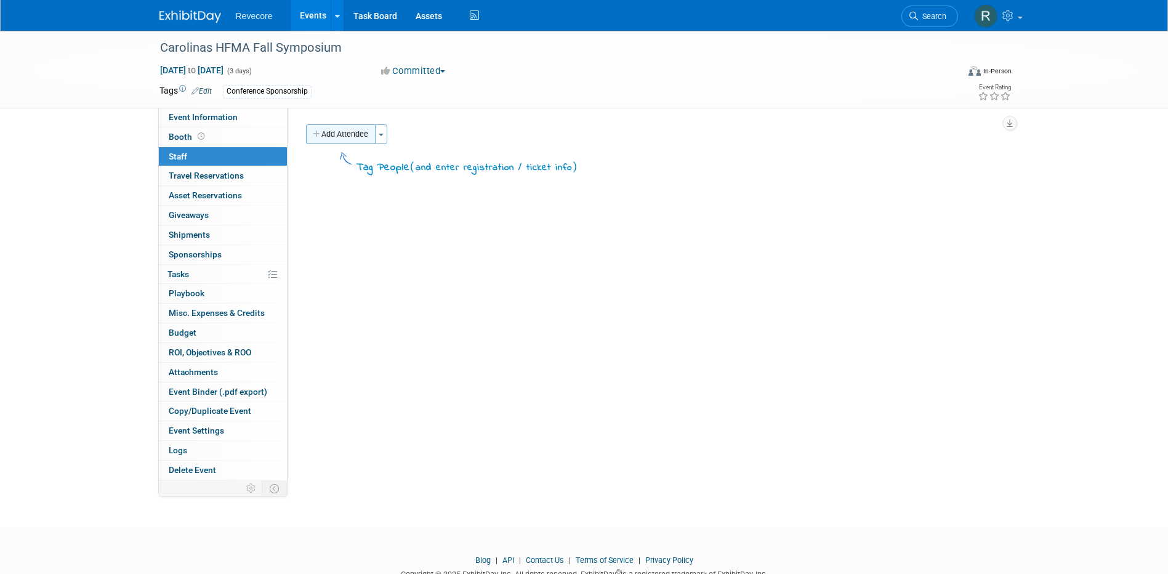
click at [349, 130] on button "Add Attendee" at bounding box center [341, 134] width 70 height 20
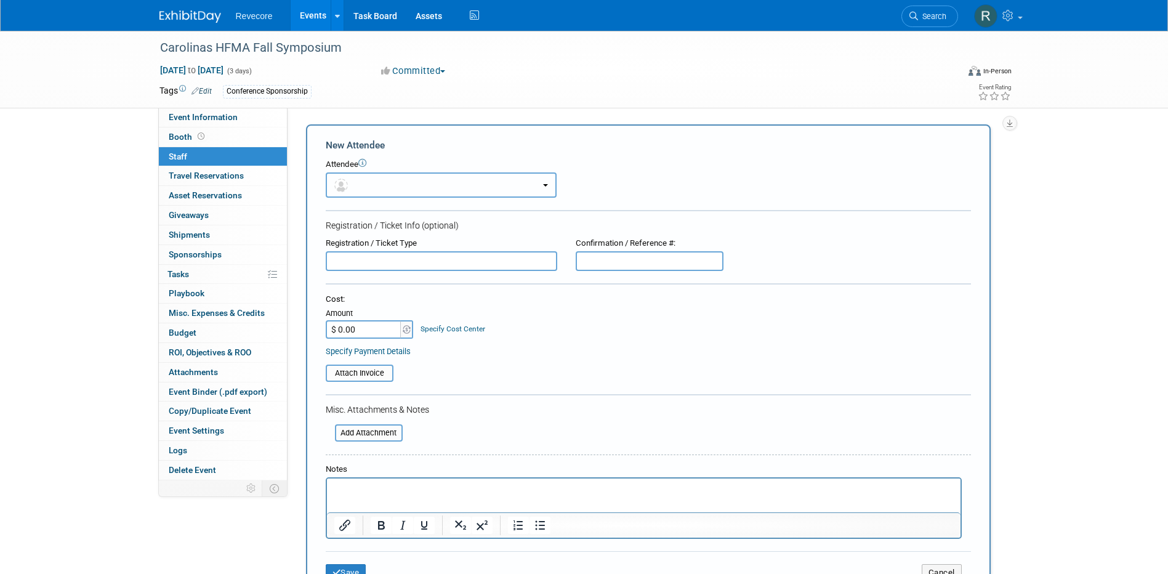
click at [427, 192] on button "button" at bounding box center [441, 184] width 231 height 25
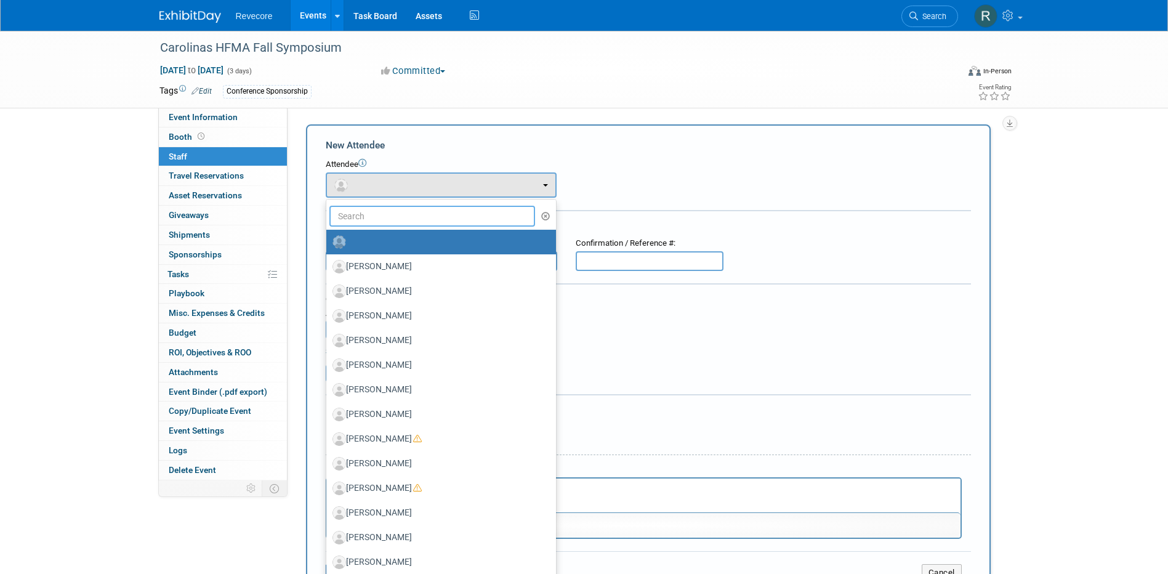
click at [430, 217] on input "text" at bounding box center [433, 216] width 206 height 21
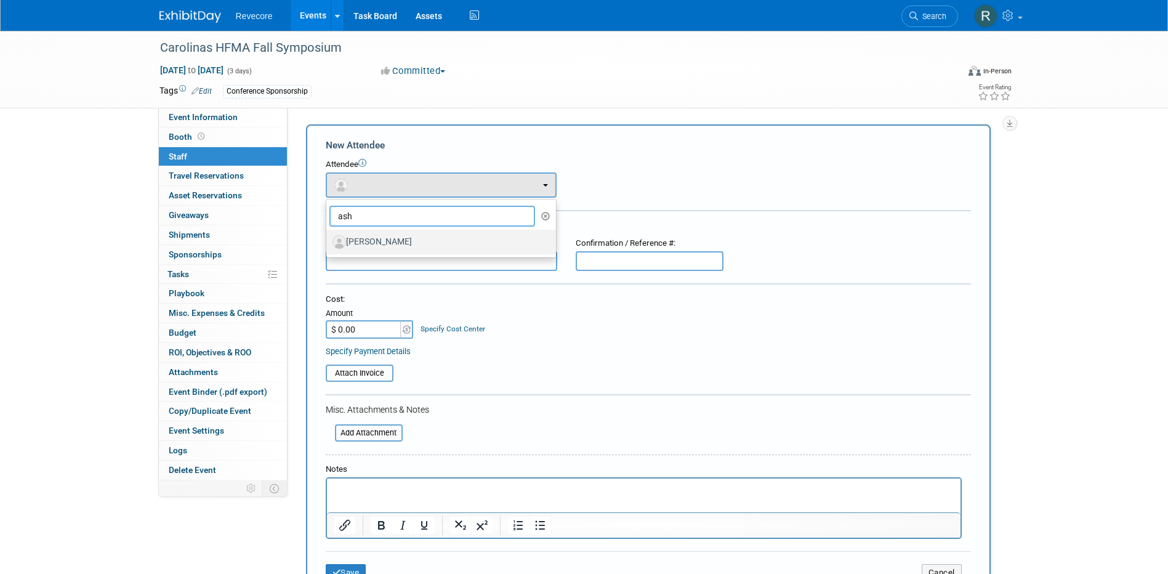
type input "ash"
click at [419, 246] on label "[PERSON_NAME]" at bounding box center [438, 242] width 211 height 20
click at [328, 245] on input "[PERSON_NAME]" at bounding box center [324, 241] width 8 height 8
select select "5fca0fdb-8a4f-4b23-94ef-0cacda61f315"
select select "4"
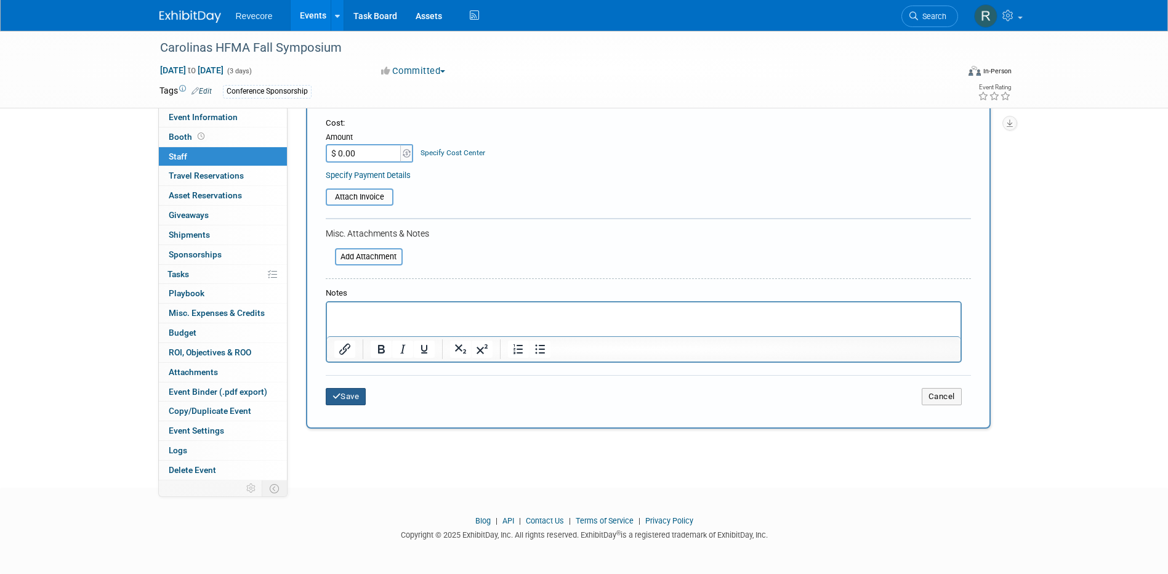
click at [343, 390] on button "Save" at bounding box center [346, 396] width 41 height 17
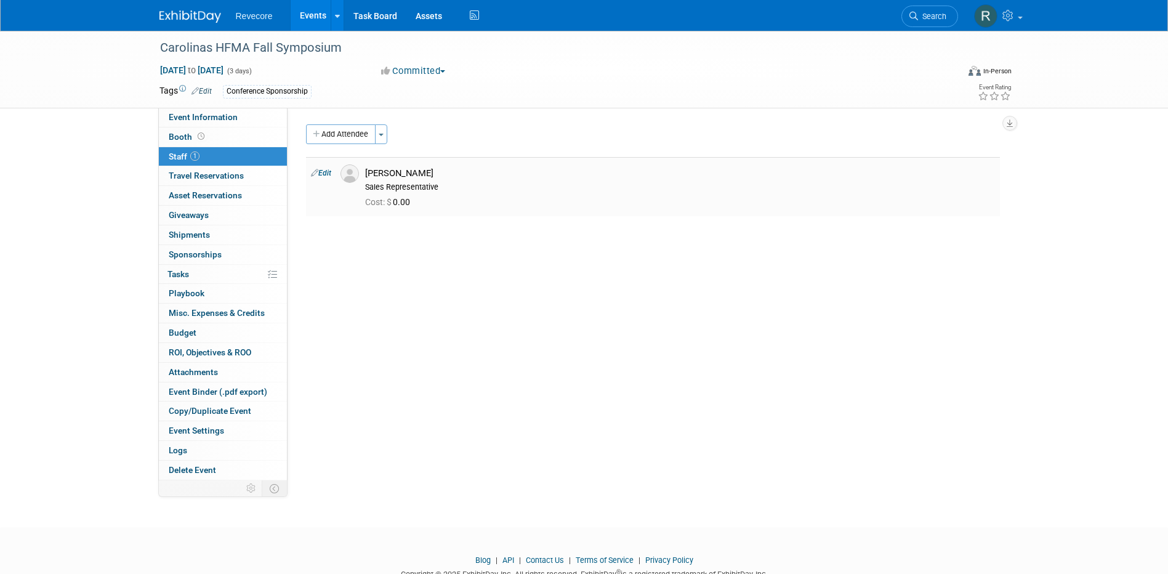
click at [330, 168] on td "Edit" at bounding box center [321, 186] width 30 height 59
click at [327, 169] on link "Edit" at bounding box center [321, 173] width 20 height 9
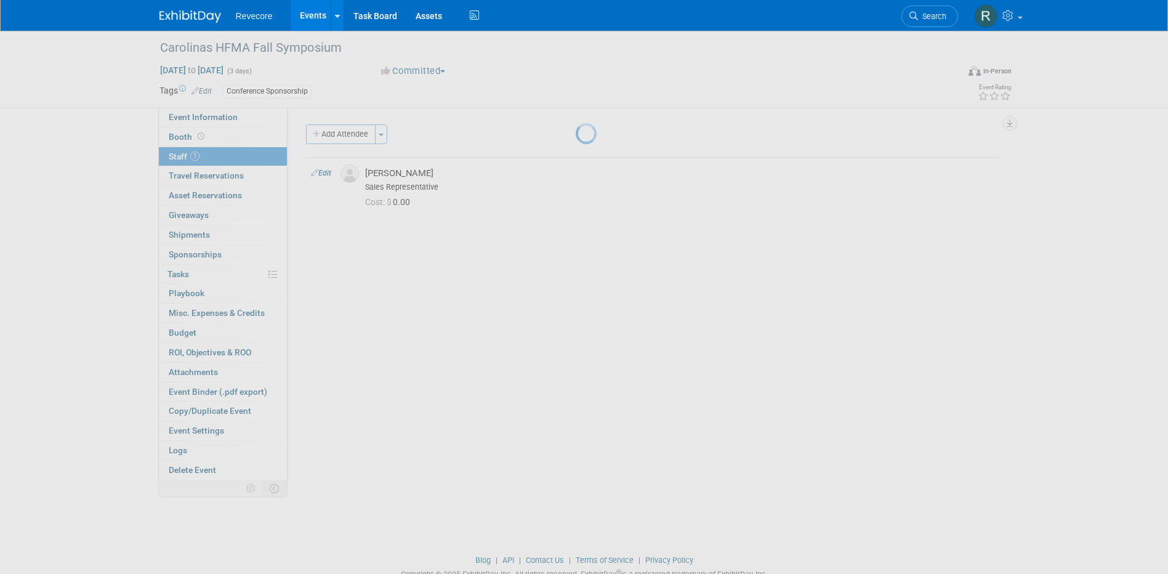
select select "5fca0fdb-8a4f-4b23-94ef-0cacda61f315"
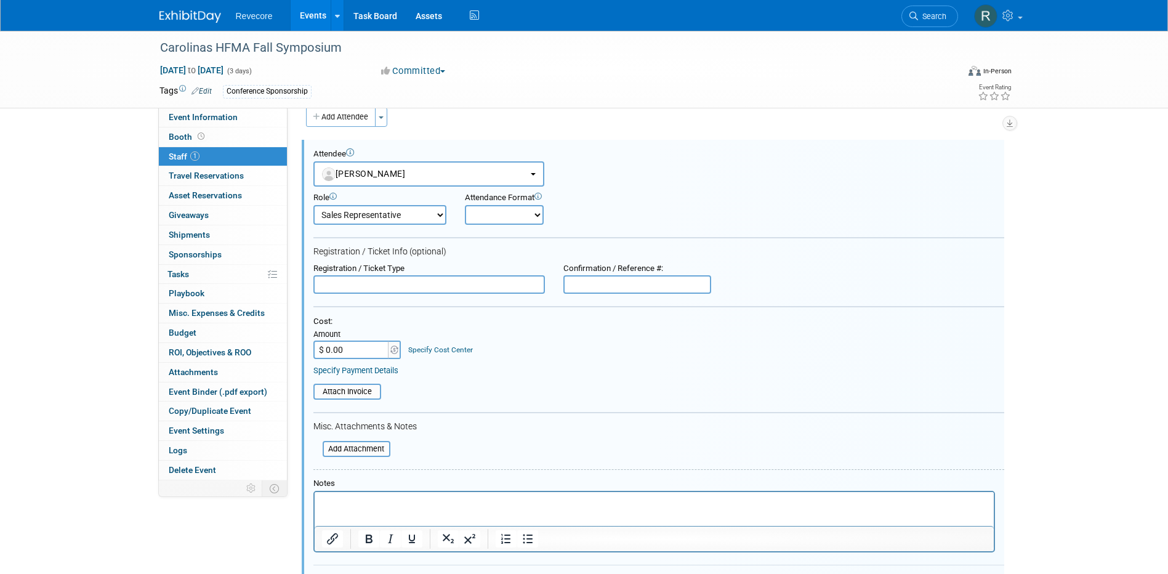
click at [432, 500] on p "Rich Text Area. Press ALT-0 for help." at bounding box center [654, 503] width 665 height 12
click at [451, 501] on p "comp reg by being on the committe" at bounding box center [654, 503] width 665 height 12
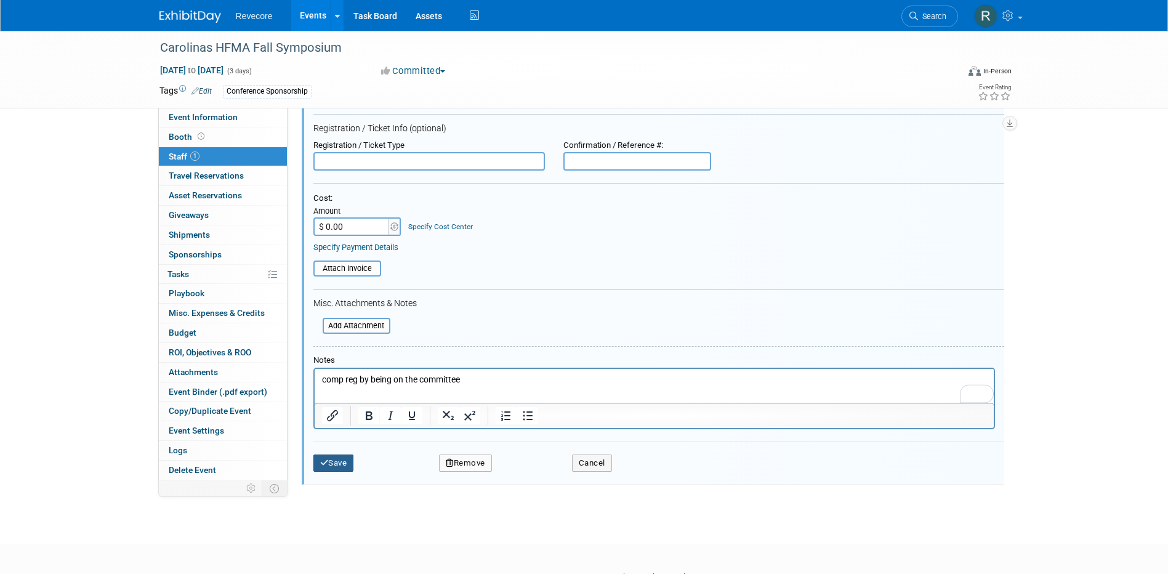
click at [340, 472] on button "Save" at bounding box center [334, 463] width 41 height 17
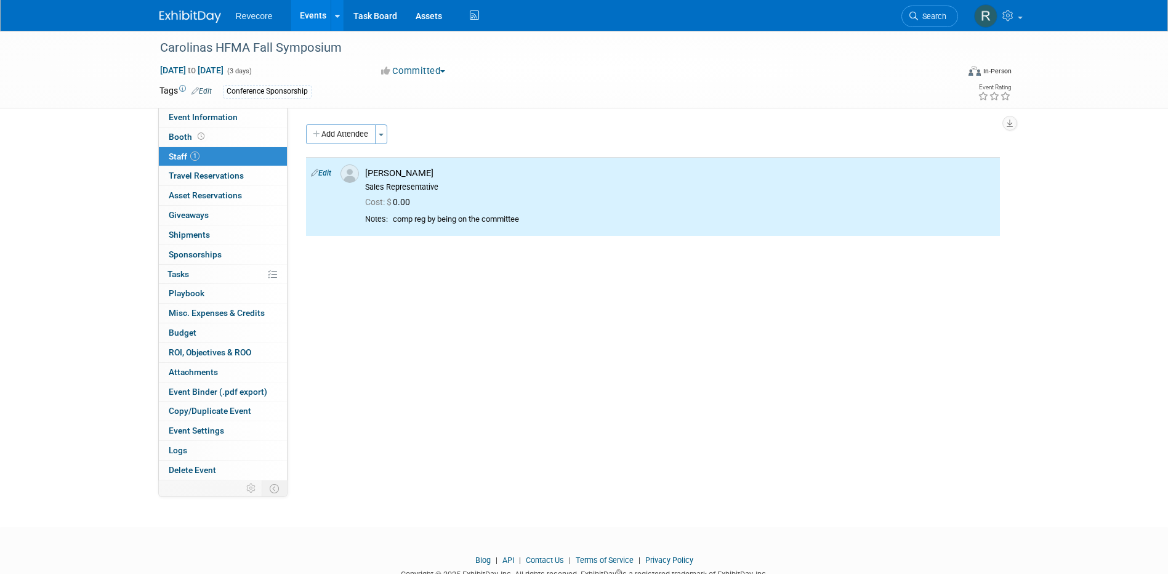
click at [336, 122] on div "Event Website: Edit Event Venue Name: Specify event venue name Event Venue Addr…" at bounding box center [649, 294] width 722 height 373
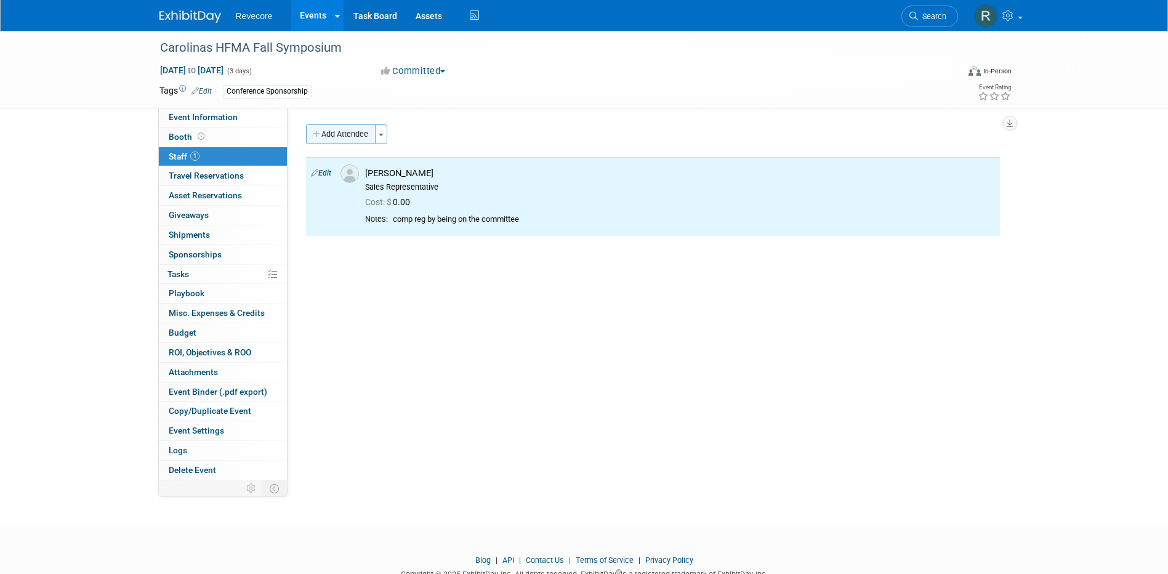
click at [343, 134] on button "Add Attendee" at bounding box center [341, 134] width 70 height 20
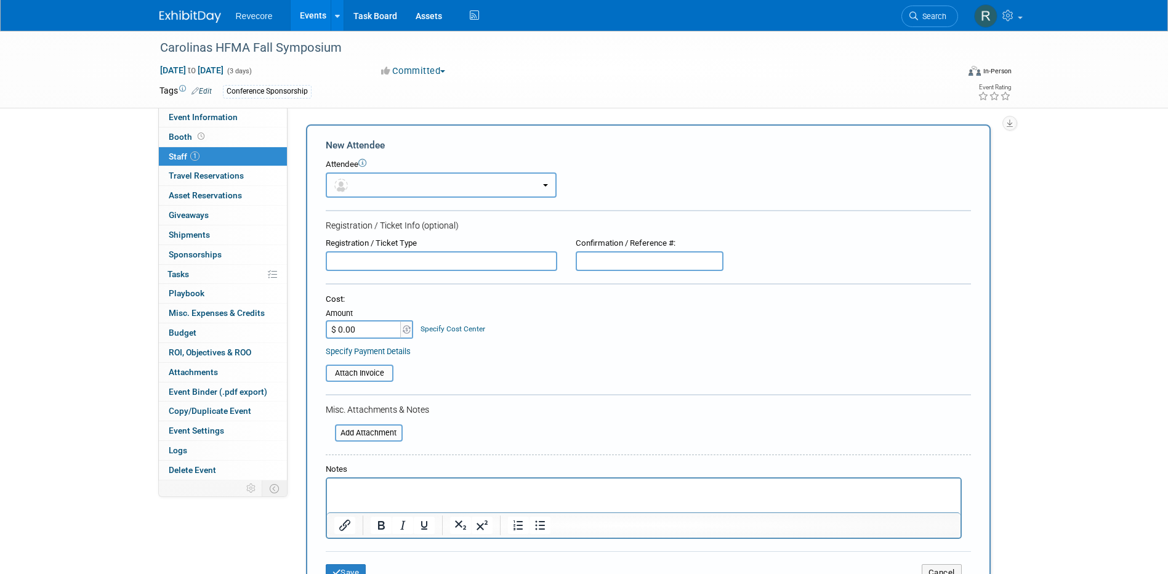
click at [347, 172] on button "button" at bounding box center [441, 184] width 231 height 25
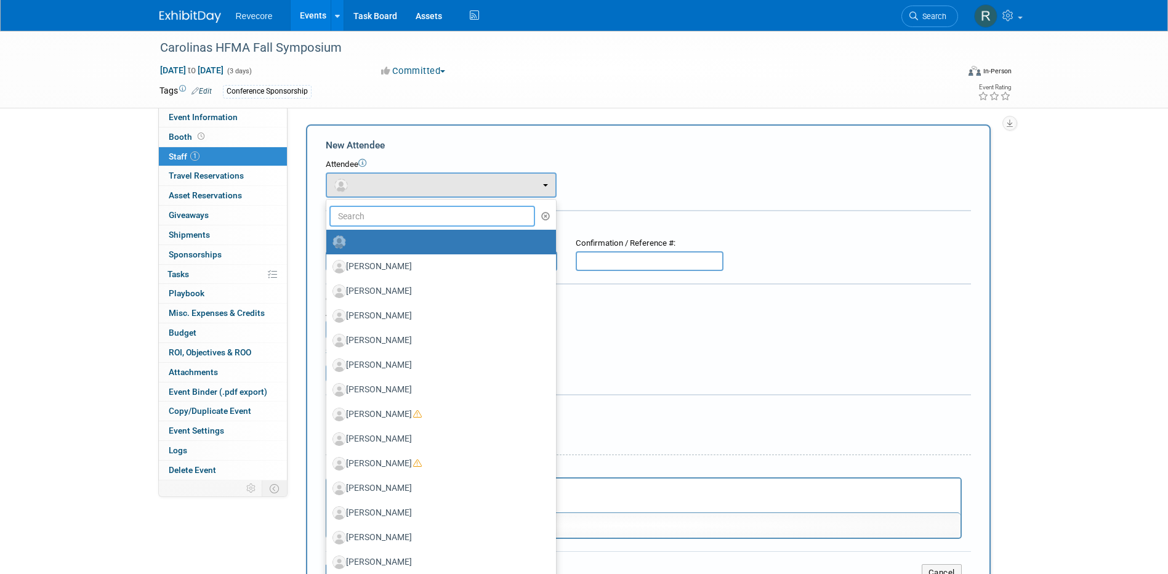
click at [352, 211] on input "text" at bounding box center [433, 216] width 206 height 21
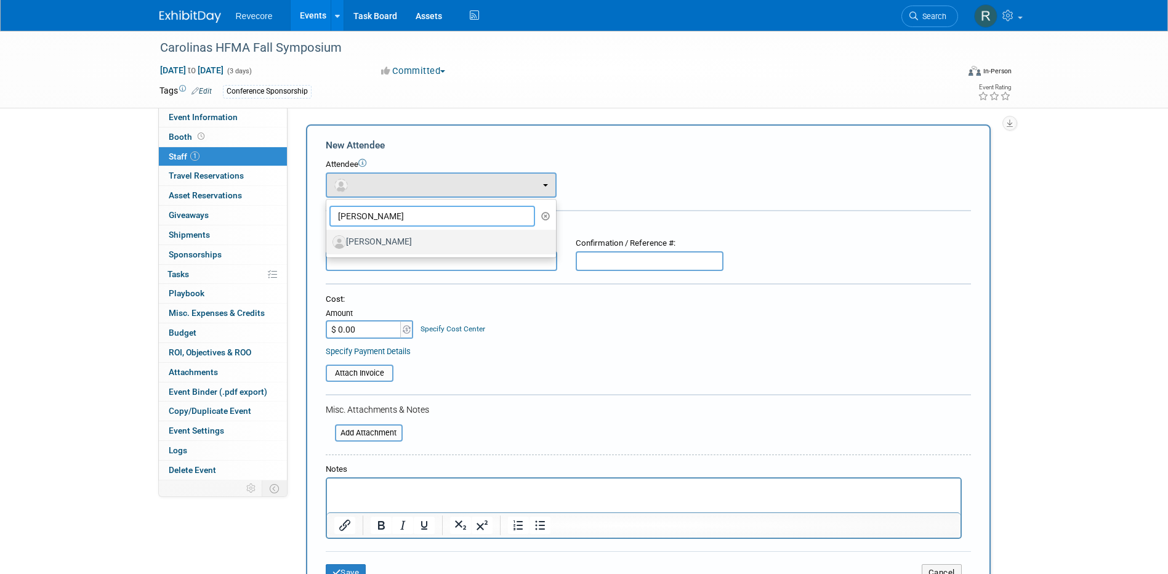
type input "mike dills"
click at [380, 253] on link "Mike Dills" at bounding box center [441, 242] width 230 height 25
click at [397, 245] on label "Mike Dills" at bounding box center [438, 242] width 211 height 20
click at [328, 245] on input "Mike Dills" at bounding box center [324, 241] width 8 height 8
select select "8115fce6-f1dd-4894-9e0b-98b9ec97fd68"
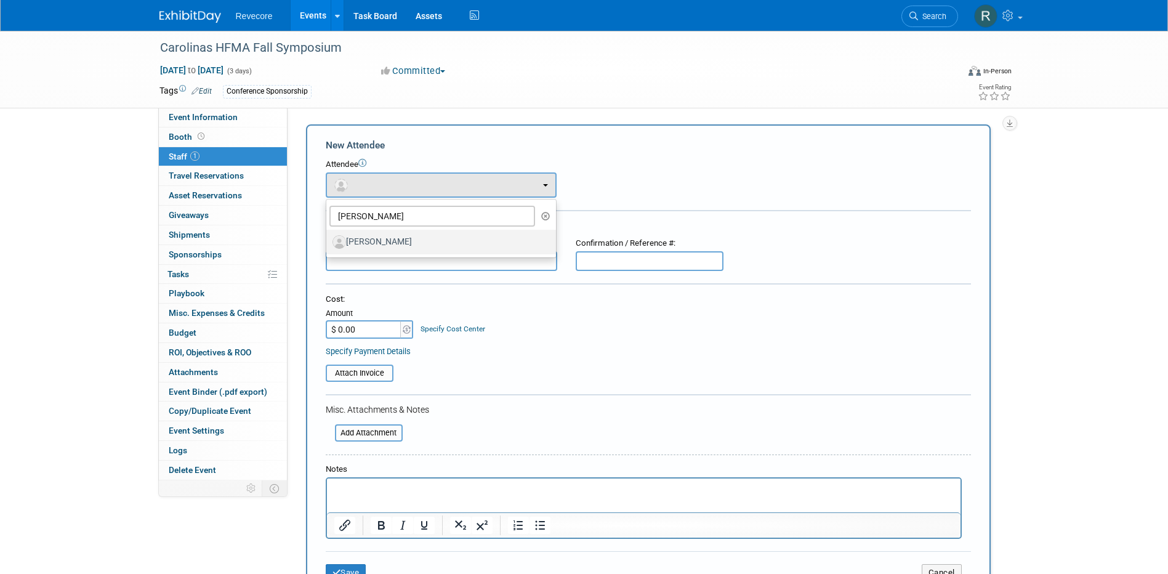
select select "4"
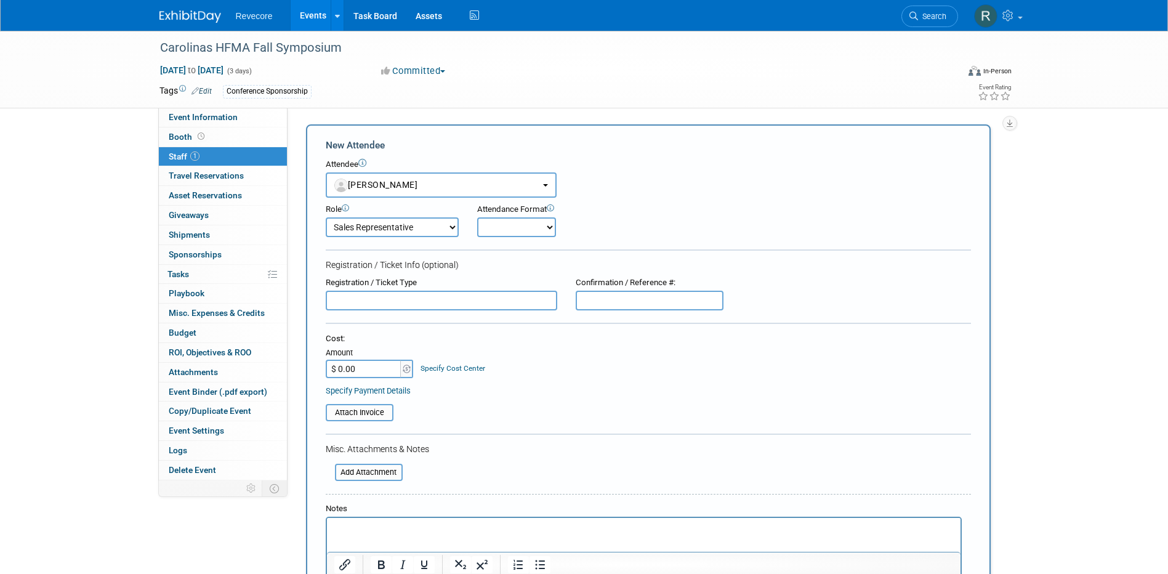
click at [379, 368] on input "$ 0.00" at bounding box center [364, 369] width 77 height 18
type input "$ 550.00"
click at [569, 317] on form "New Attendee Attendee <img src="https://www.exhibitday.com/Images/Unassigned-Us…" at bounding box center [649, 385] width 646 height 492
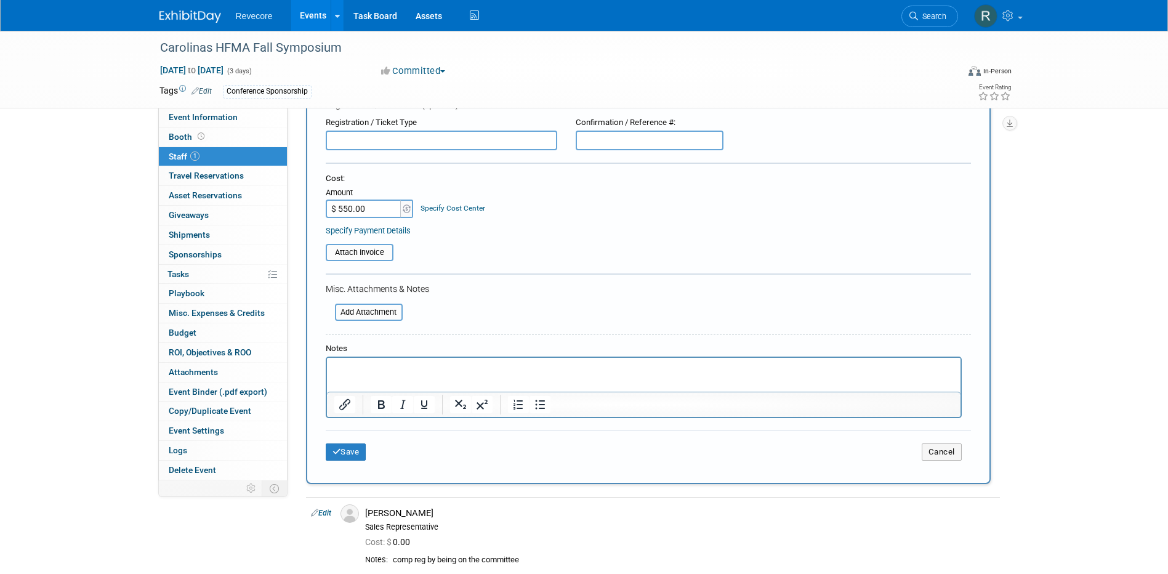
scroll to position [185, 0]
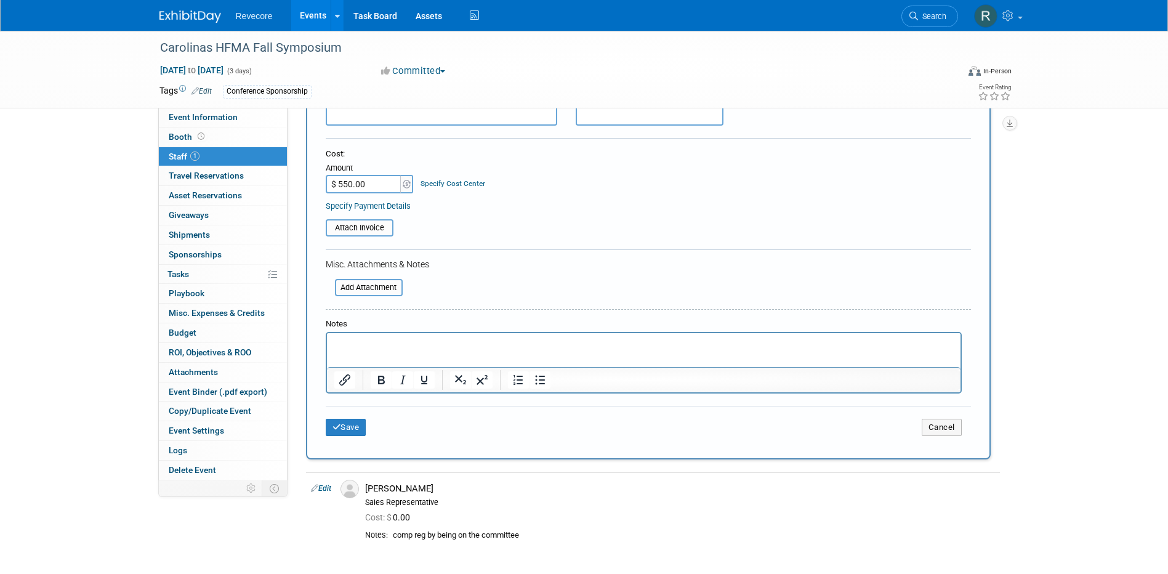
click at [363, 438] on div "Save Cancel" at bounding box center [649, 425] width 646 height 39
click at [362, 432] on button "Save" at bounding box center [346, 427] width 41 height 17
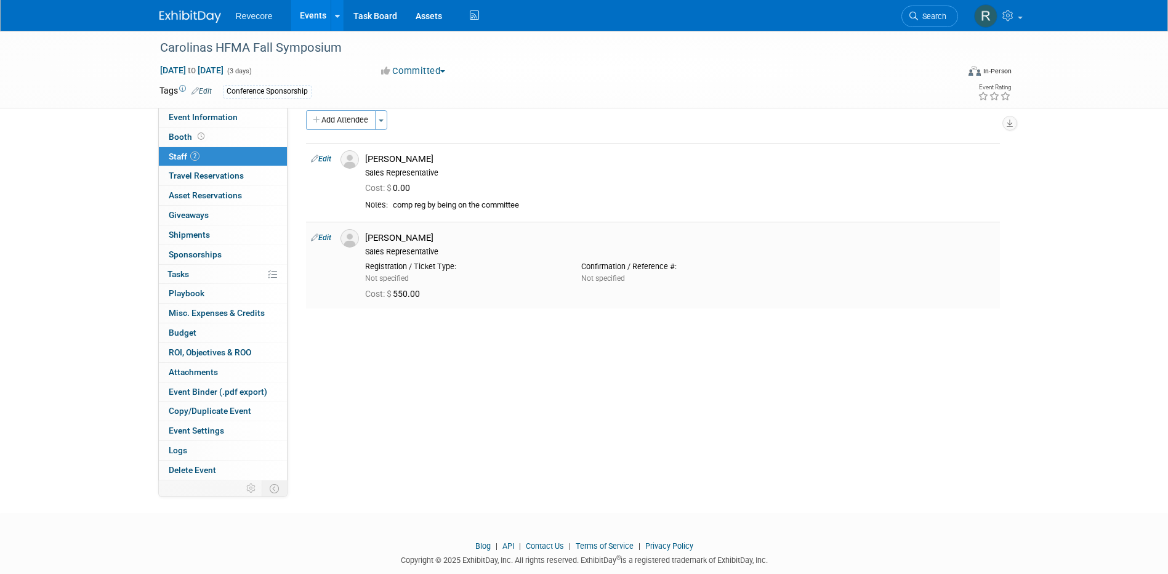
scroll to position [0, 0]
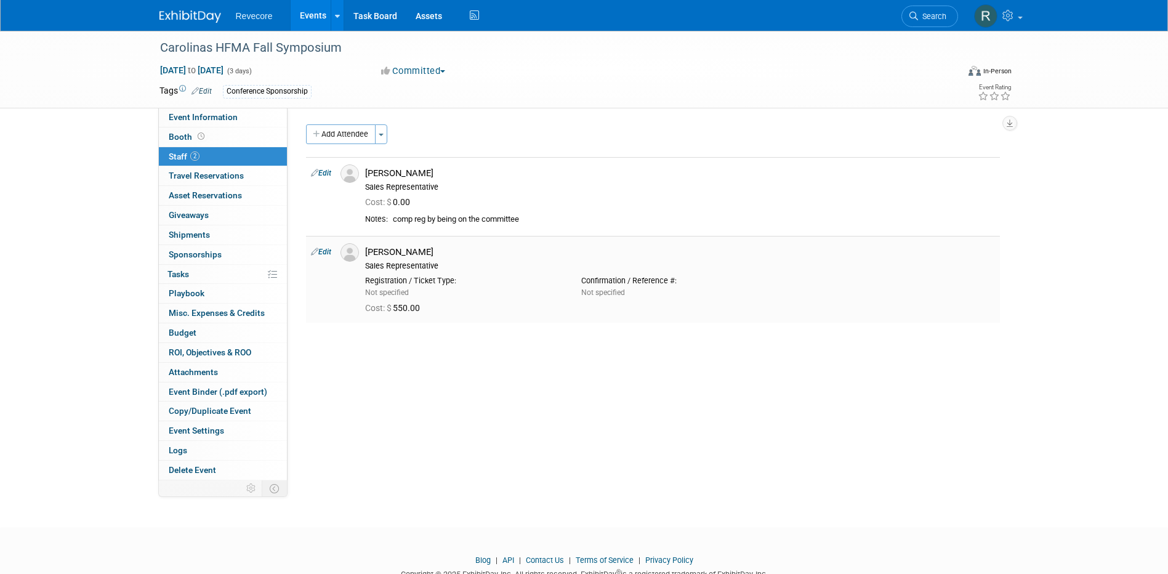
click at [317, 14] on link "Events" at bounding box center [313, 15] width 45 height 31
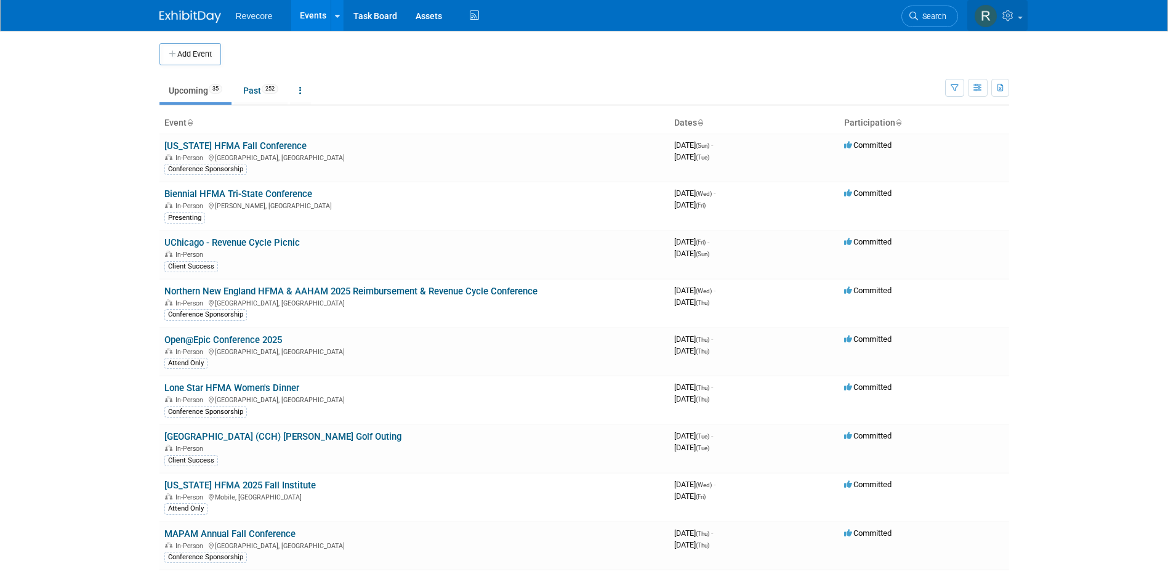
click at [1011, 19] on icon at bounding box center [1010, 15] width 14 height 11
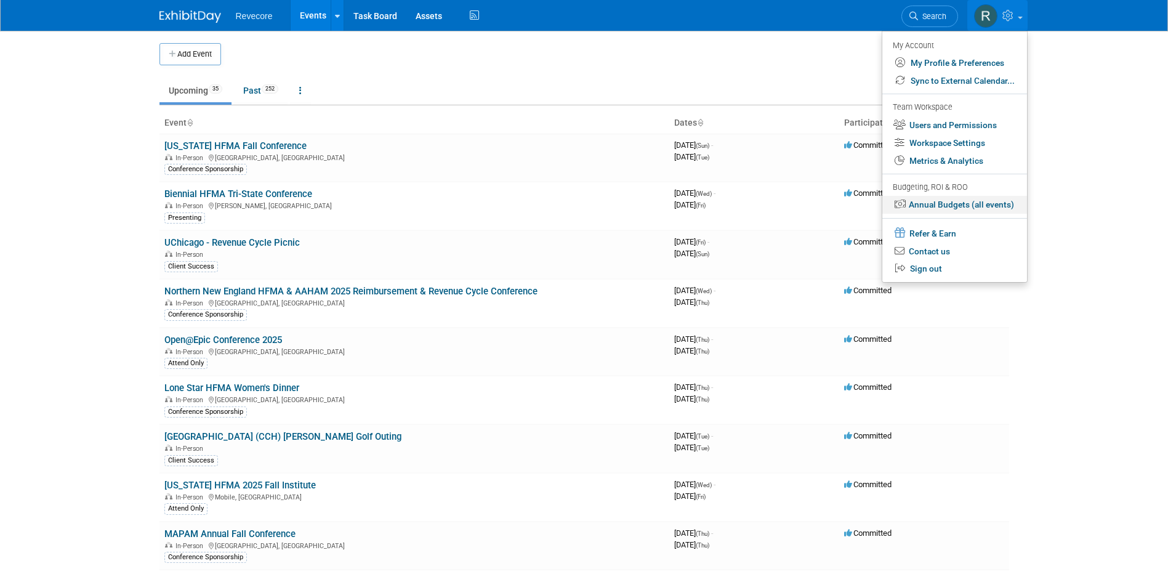
click at [977, 198] on link "Annual Budgets (all events)" at bounding box center [955, 205] width 145 height 18
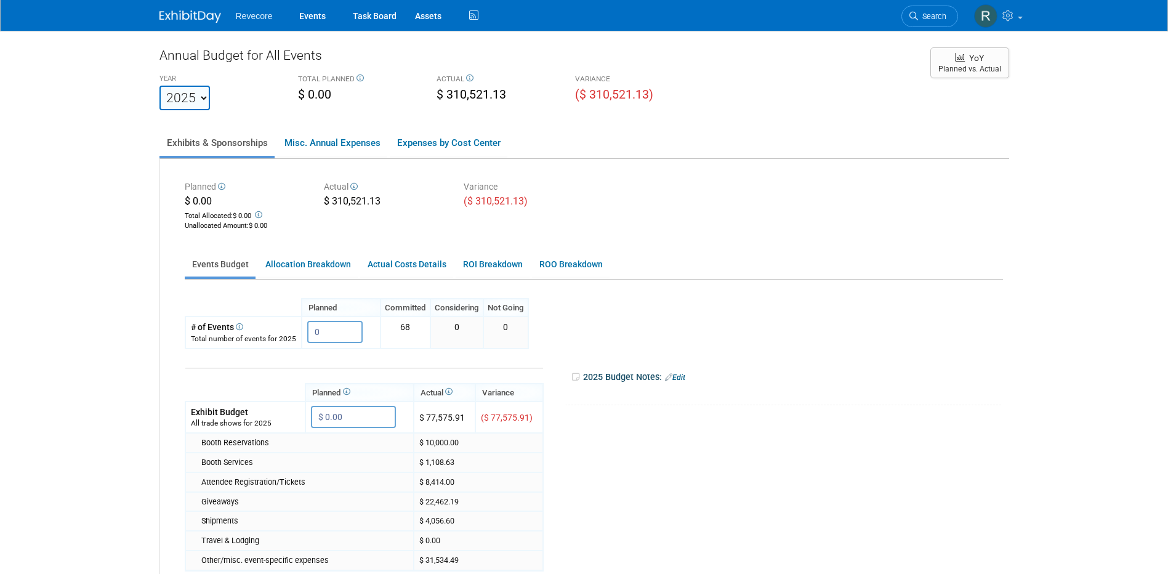
click at [950, 187] on div "Planned $ 0.00 Total Allocated: $ 0.00 Unallocated Amount : $ 0.00 Actual $ 310…" at bounding box center [594, 204] width 837 height 55
click at [301, 12] on link "Events" at bounding box center [312, 15] width 45 height 31
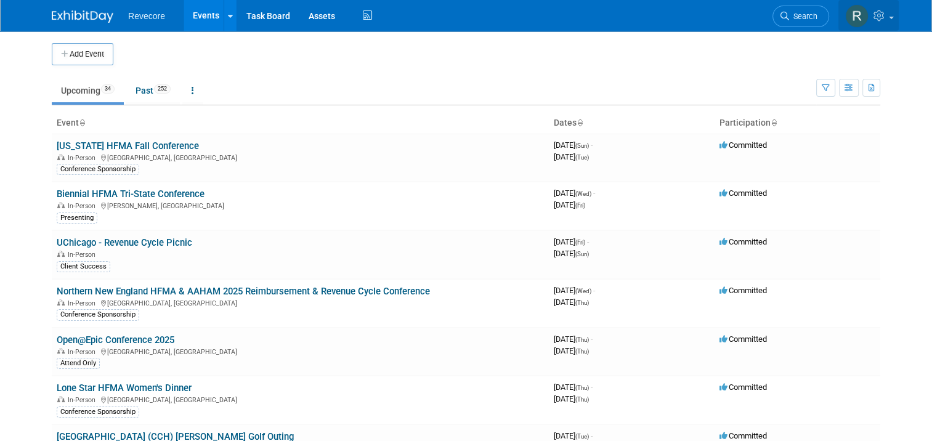
click at [899, 27] on link at bounding box center [868, 15] width 60 height 31
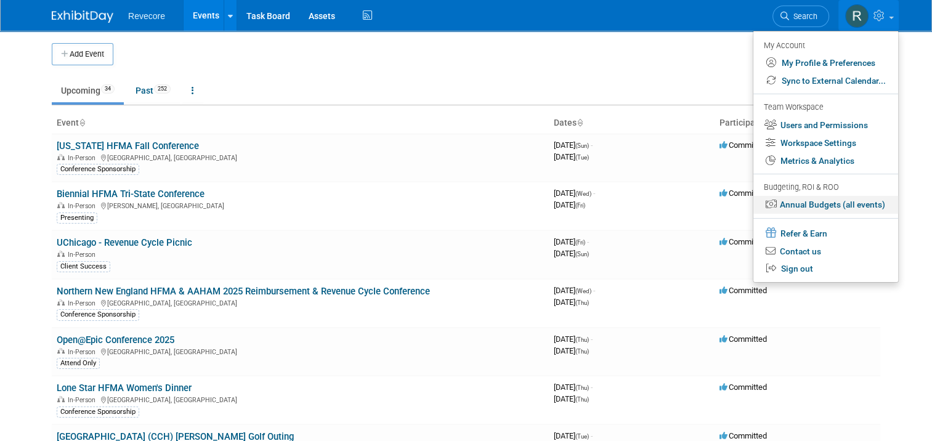
click at [856, 205] on link "Annual Budgets (all events)" at bounding box center [825, 205] width 145 height 18
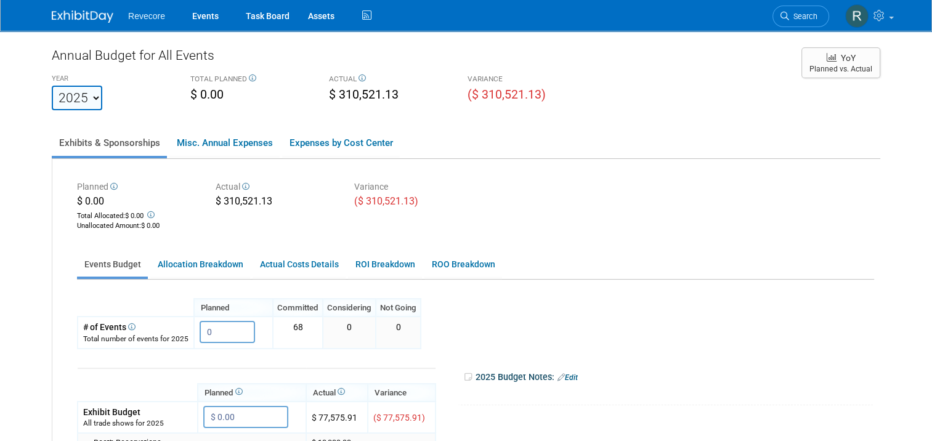
click at [593, 135] on ul "Exhibits & Sponsorships Misc. Annual Expenses Expenses by Cost Center" at bounding box center [466, 144] width 828 height 30
click at [618, 116] on div "Annual Budget for All Events YEAR [DATE] 2021 2022 2023 2024 2025 2026 2027 202…" at bounding box center [466, 389] width 828 height 687
click at [200, 23] on link "Events" at bounding box center [205, 15] width 45 height 31
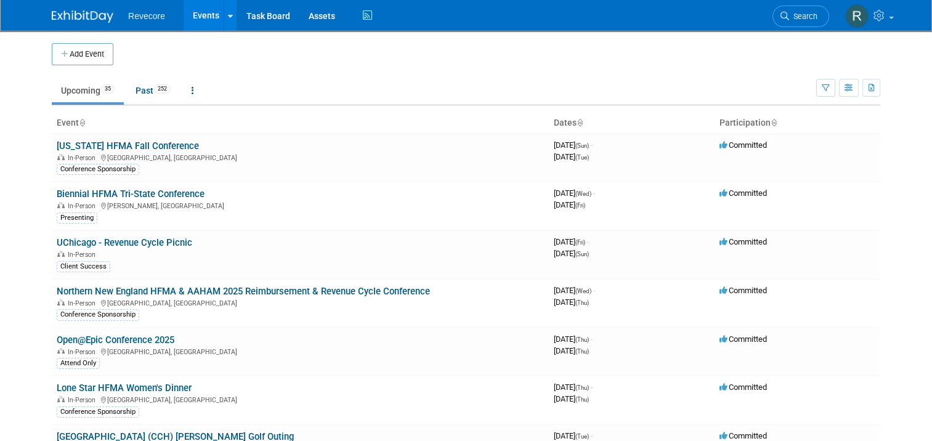
click at [532, 80] on ul "Upcoming 35 Past 252 All Events 287 Past and Upcoming Grouped Annually Events g…" at bounding box center [434, 92] width 764 height 28
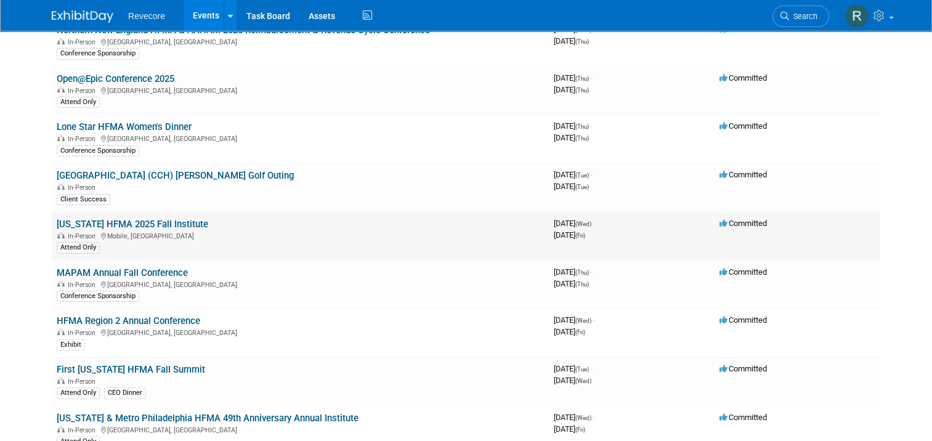
click at [155, 225] on link "[US_STATE] HFMA 2025 Fall Institute" at bounding box center [133, 224] width 152 height 11
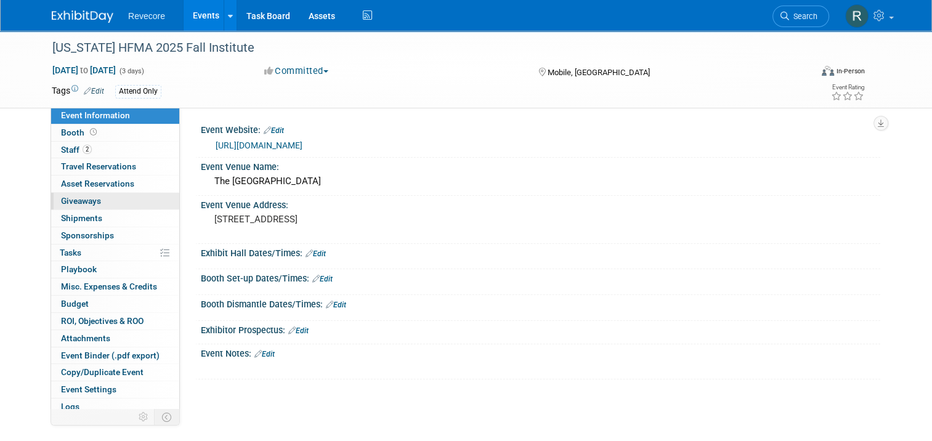
click at [113, 206] on link "0 Giveaways 0" at bounding box center [115, 201] width 128 height 17
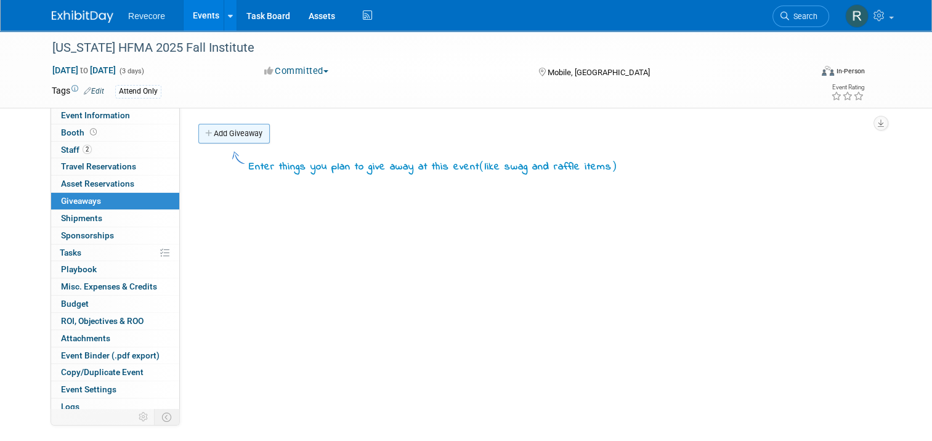
click at [217, 131] on link "Add Giveaway" at bounding box center [233, 134] width 71 height 20
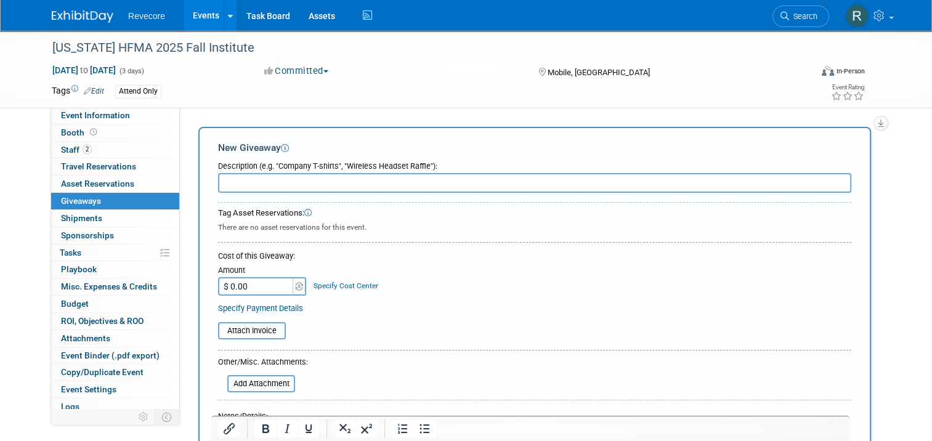
click at [244, 185] on input "text" at bounding box center [534, 183] width 633 height 20
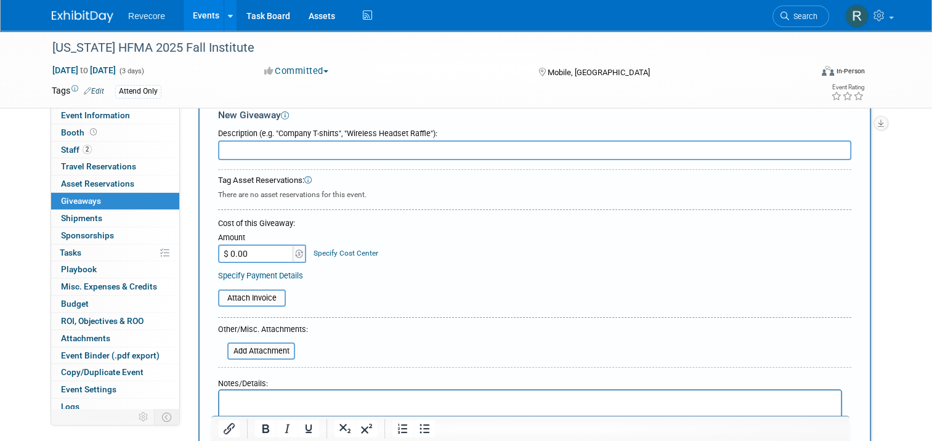
scroll to position [123, 0]
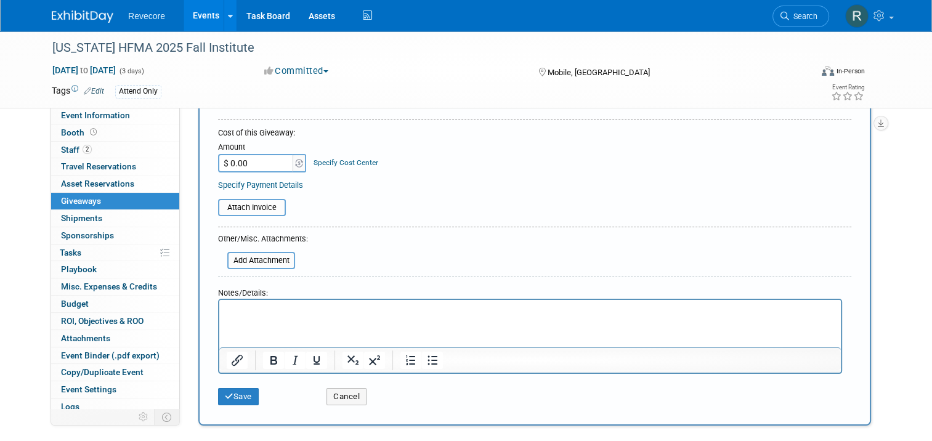
click at [251, 170] on input "$ 0.00" at bounding box center [256, 163] width 77 height 18
click at [244, 160] on input "$ 0.00" at bounding box center [256, 163] width 77 height 18
type input "$ 9.86"
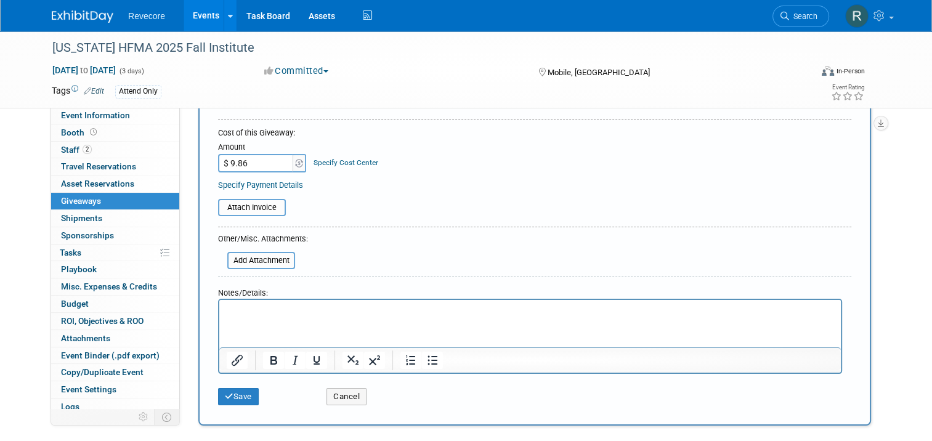
click at [476, 148] on div "Amount $ 9.86 Specify Cost Center Cost Center -- Not Specified --" at bounding box center [534, 155] width 633 height 33
click at [236, 384] on div "Save" at bounding box center [263, 392] width 108 height 25
click at [234, 393] on button "Save" at bounding box center [238, 396] width 41 height 17
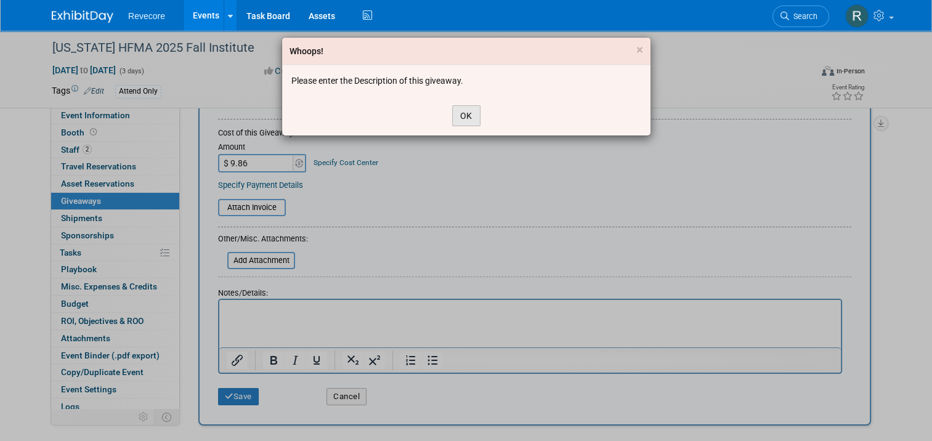
click at [469, 117] on button "OK" at bounding box center [466, 115] width 28 height 21
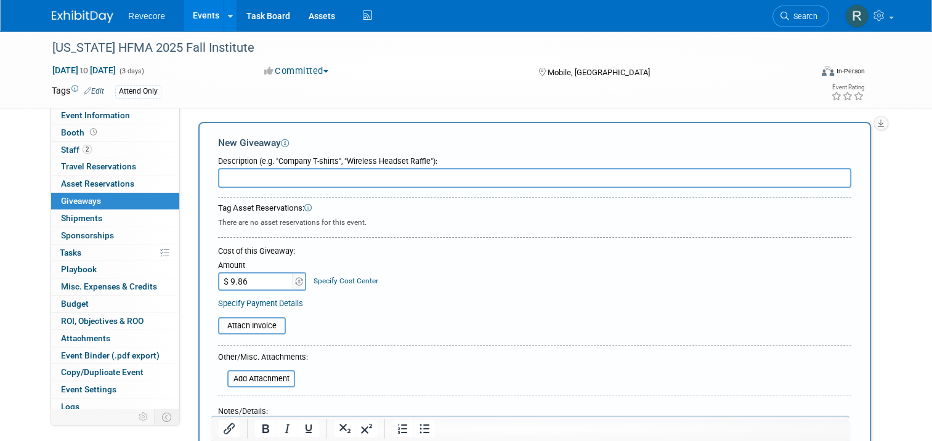
scroll to position [0, 0]
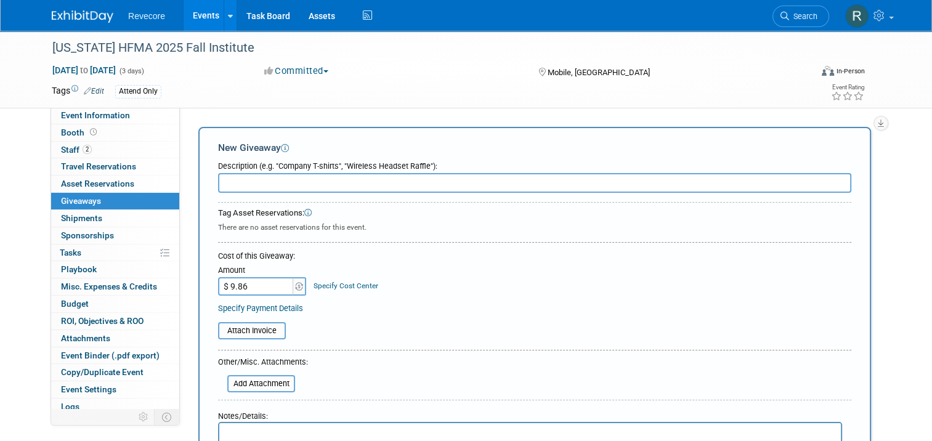
click at [340, 190] on input "text" at bounding box center [534, 183] width 633 height 20
click at [273, 183] on input "text" at bounding box center [534, 183] width 633 height 20
paste input "Amazon - Cellophane Baggies for Haunted Walking Tour"
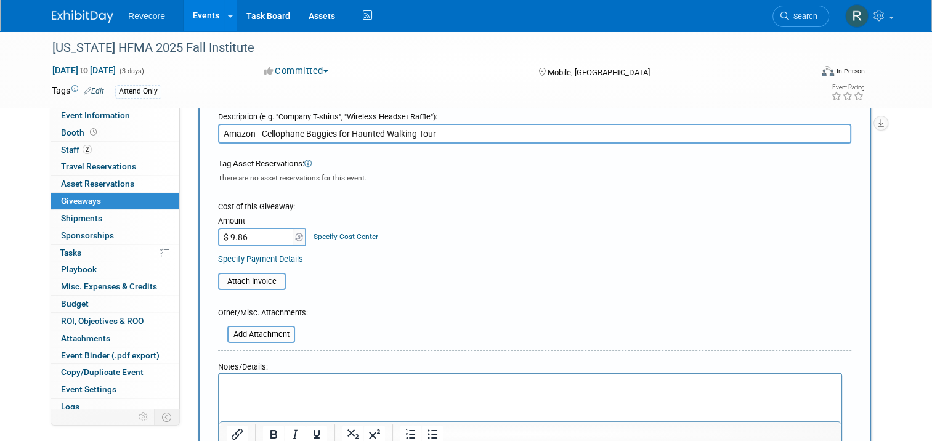
scroll to position [123, 0]
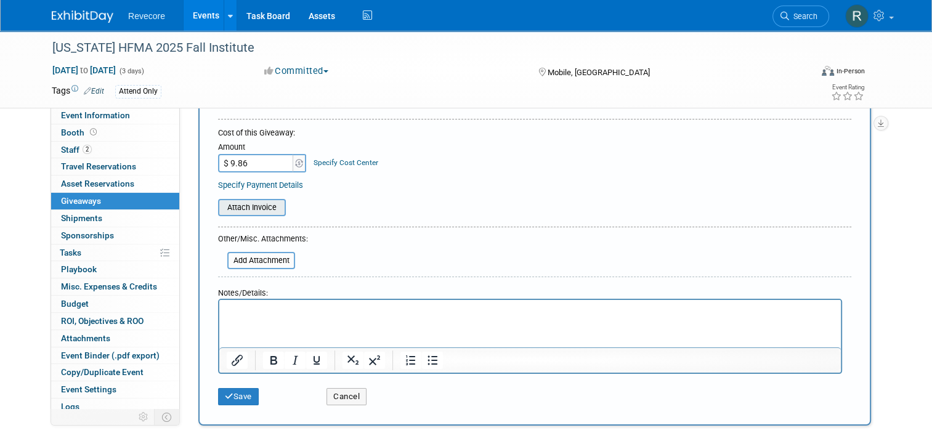
type input "Amazon - Cellophane Baggies for Haunted Walking Tour"
click at [259, 208] on input "file" at bounding box center [211, 207] width 147 height 15
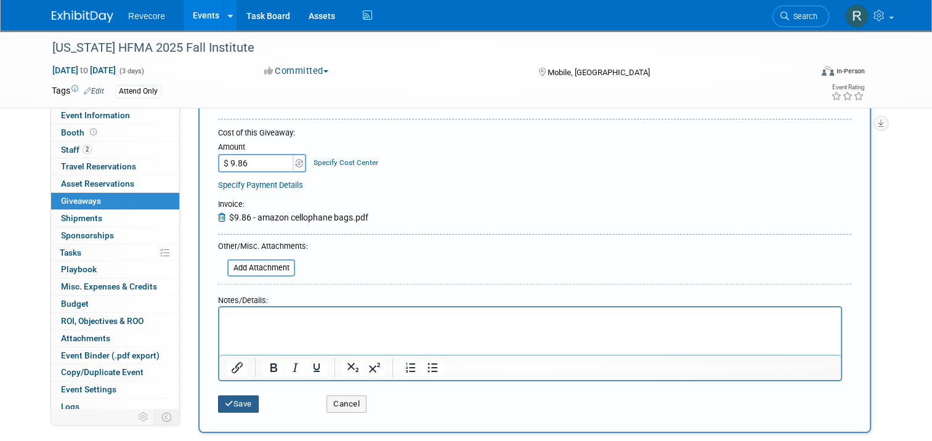
click at [238, 403] on button "Save" at bounding box center [238, 403] width 41 height 17
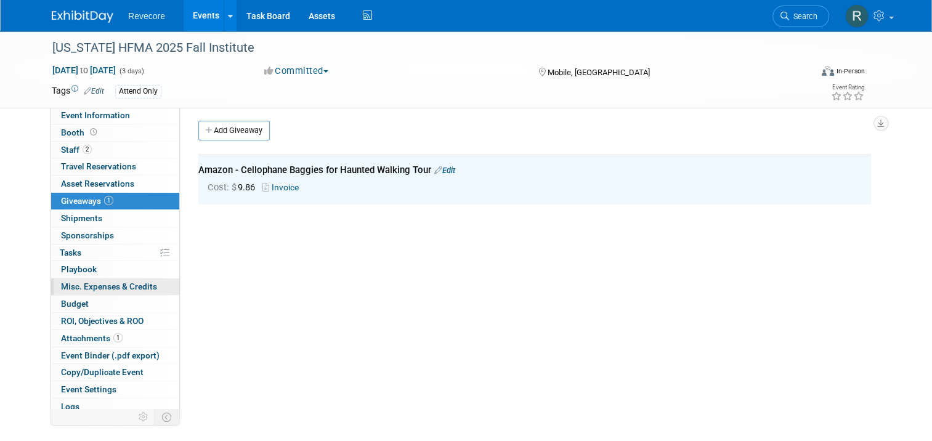
scroll to position [0, 0]
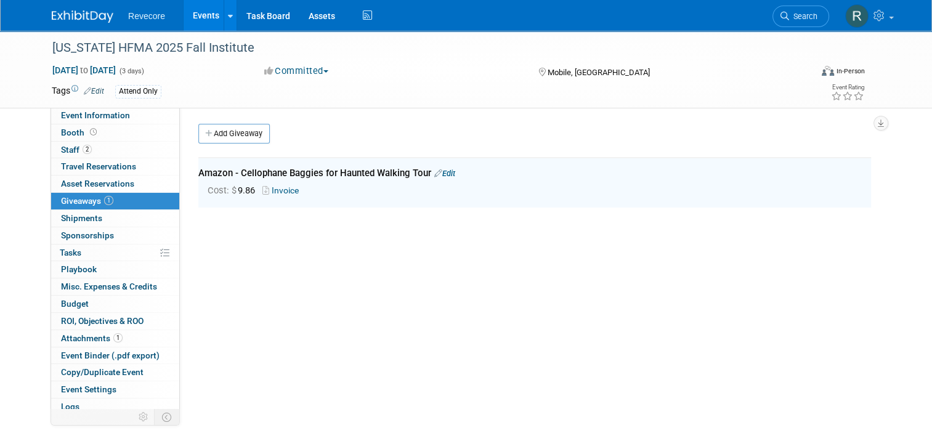
click at [193, 12] on link "Events" at bounding box center [206, 15] width 45 height 31
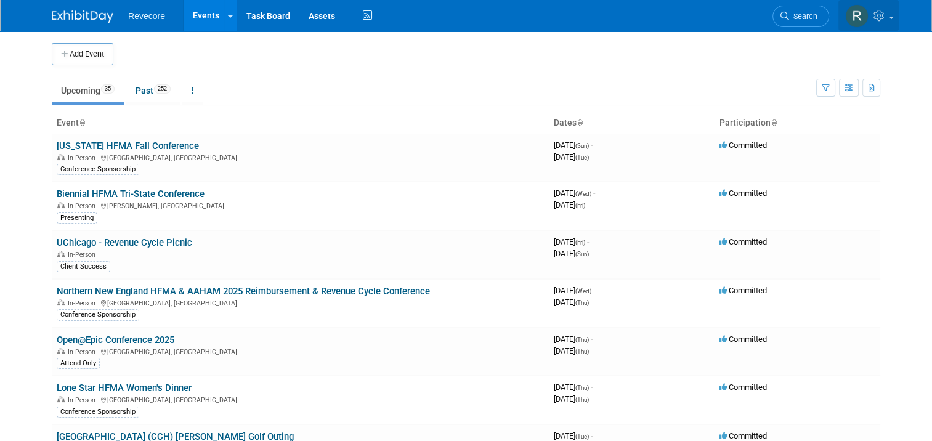
click at [899, 23] on link at bounding box center [868, 15] width 60 height 31
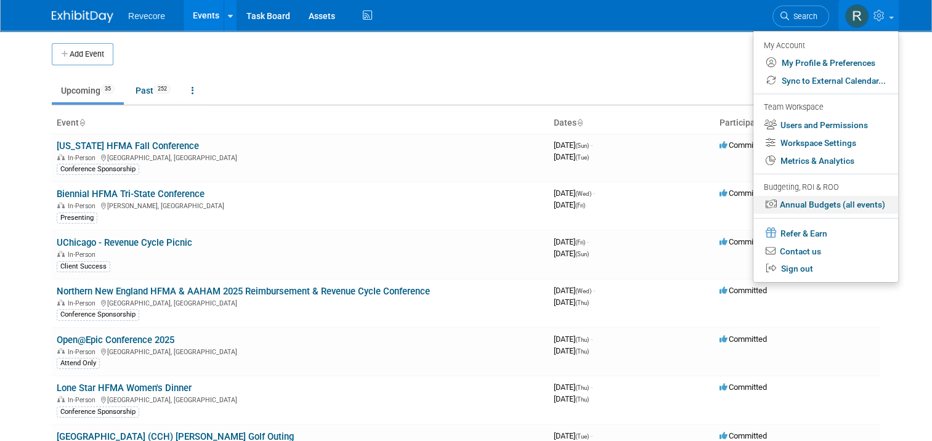
click at [854, 211] on link "Annual Budgets (all events)" at bounding box center [825, 205] width 145 height 18
